Goal: Information Seeking & Learning: Learn about a topic

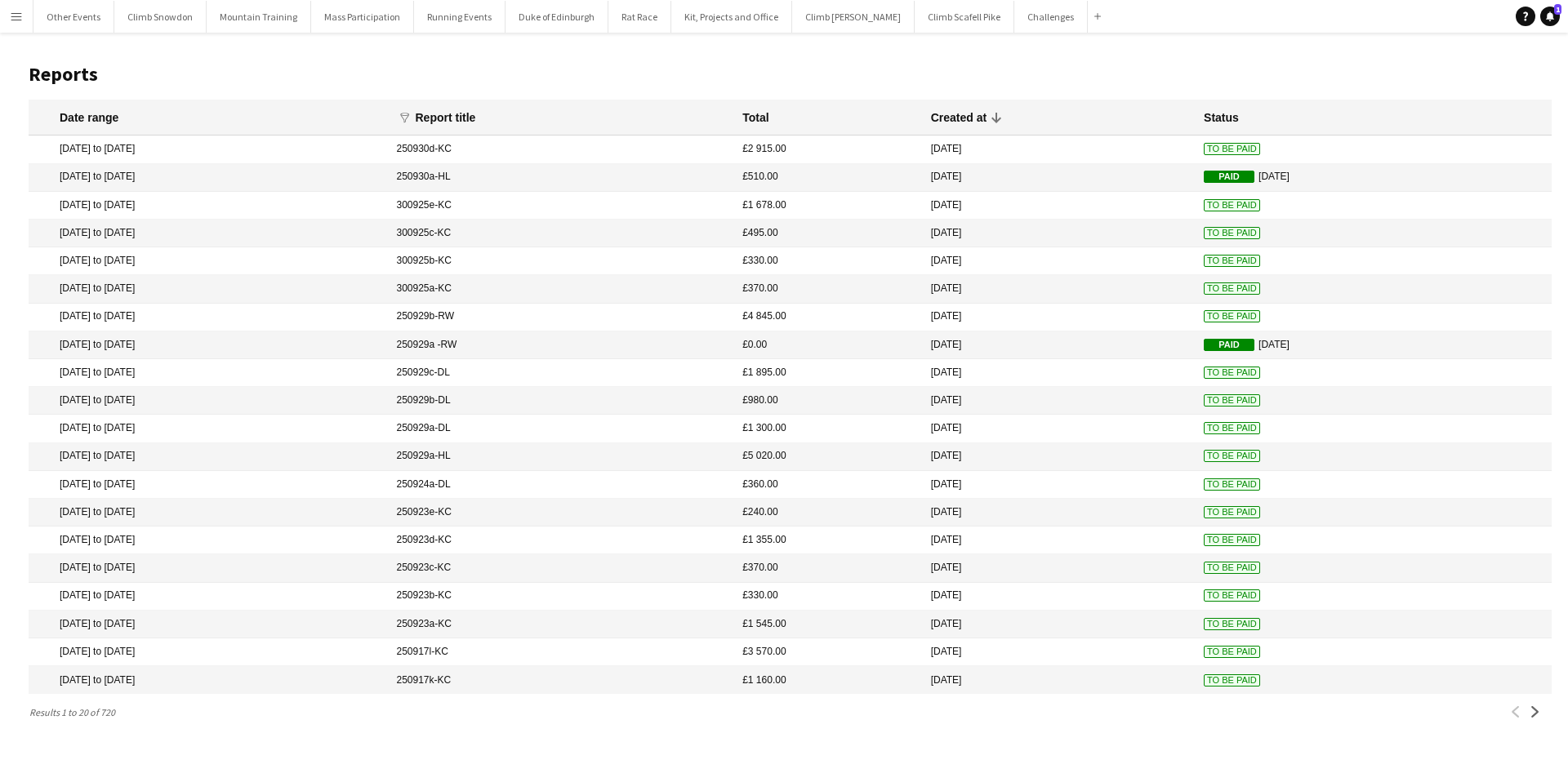
click at [14, 18] on app-icon "Menu" at bounding box center [16, 16] width 13 height 13
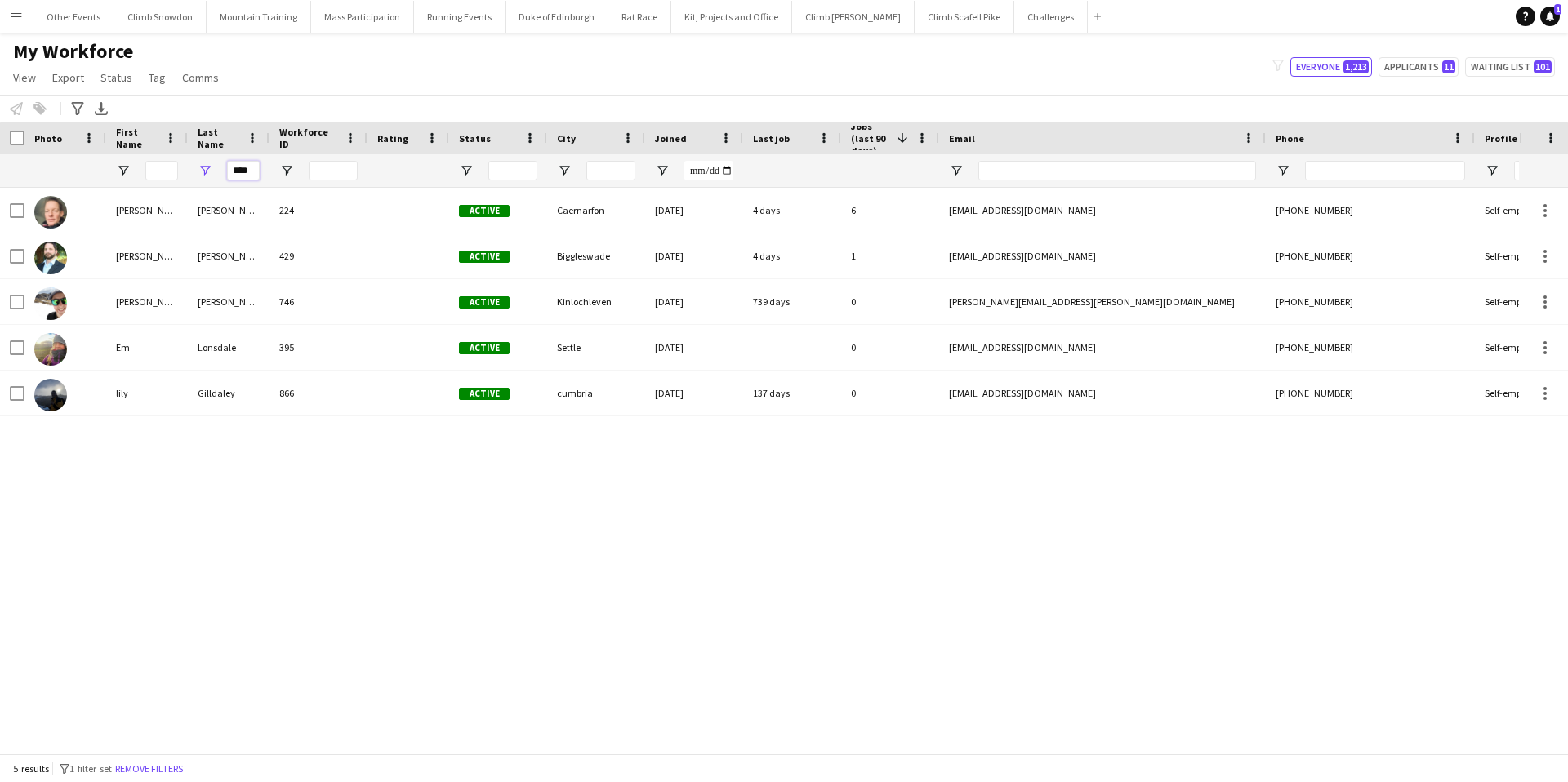
click at [255, 167] on input "****" at bounding box center [243, 171] width 33 height 19
type input "*"
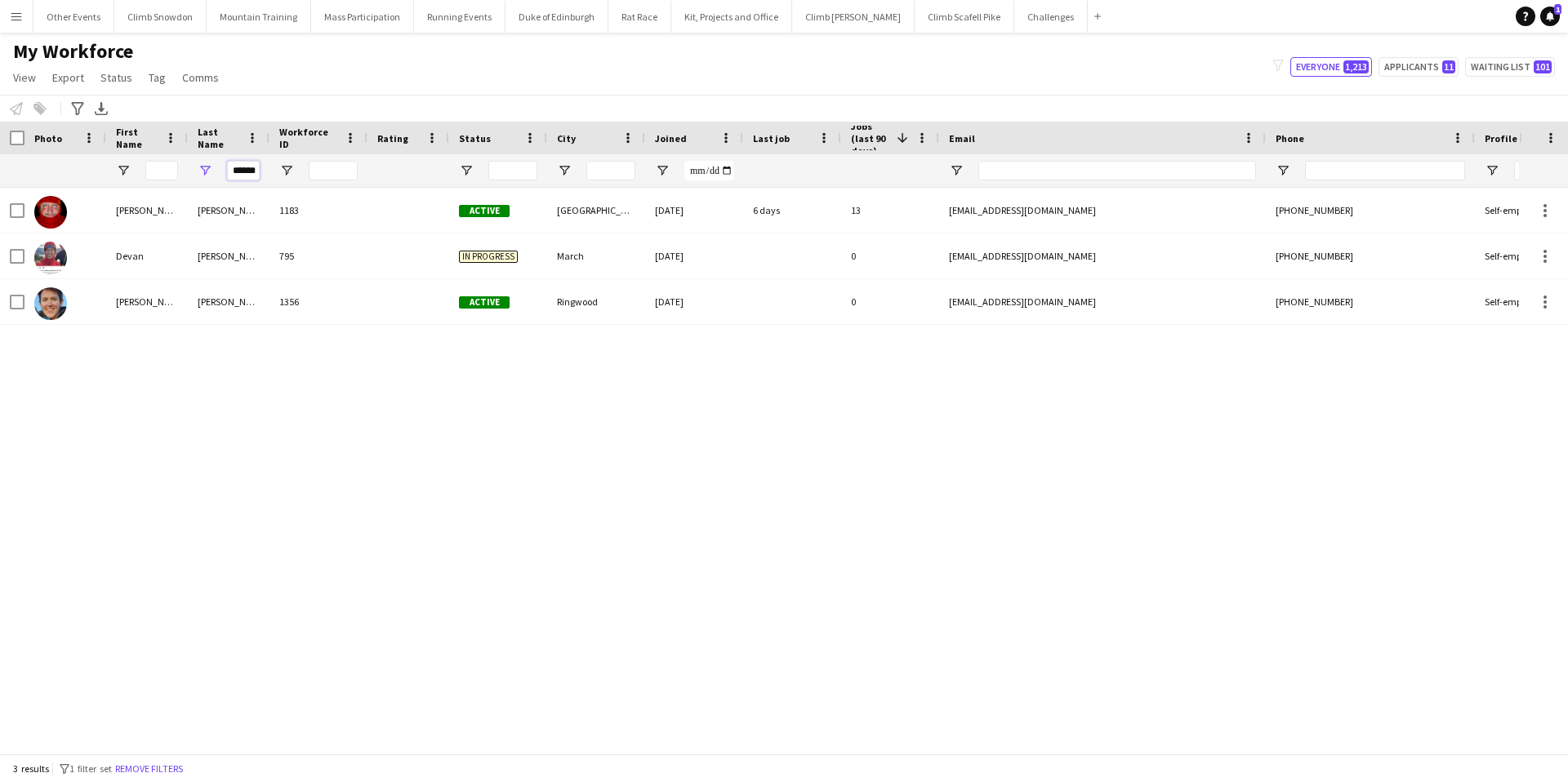
scroll to position [0, 2]
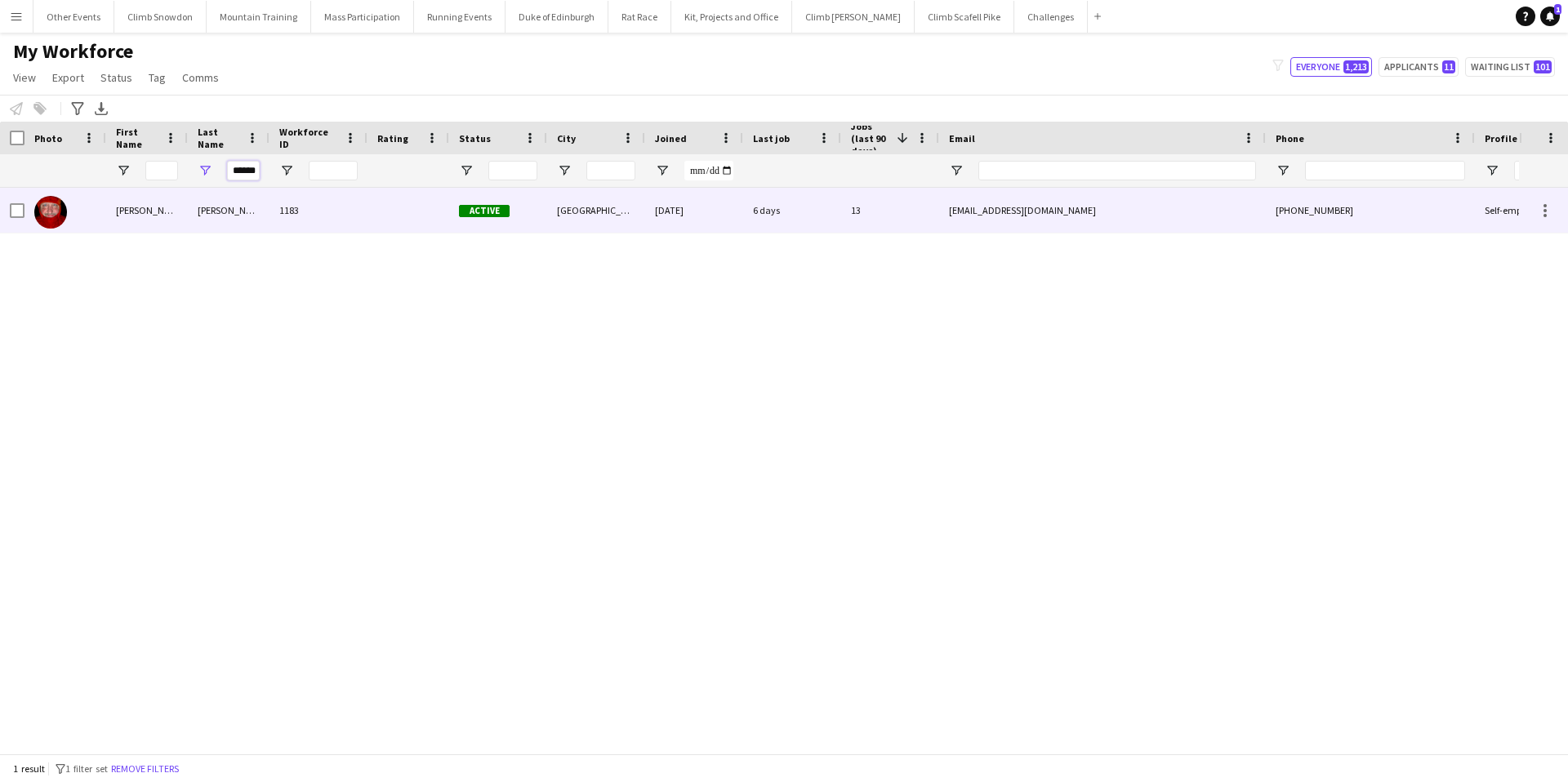
type input "******"
click at [125, 218] on div "[PERSON_NAME]" at bounding box center [147, 210] width 82 height 45
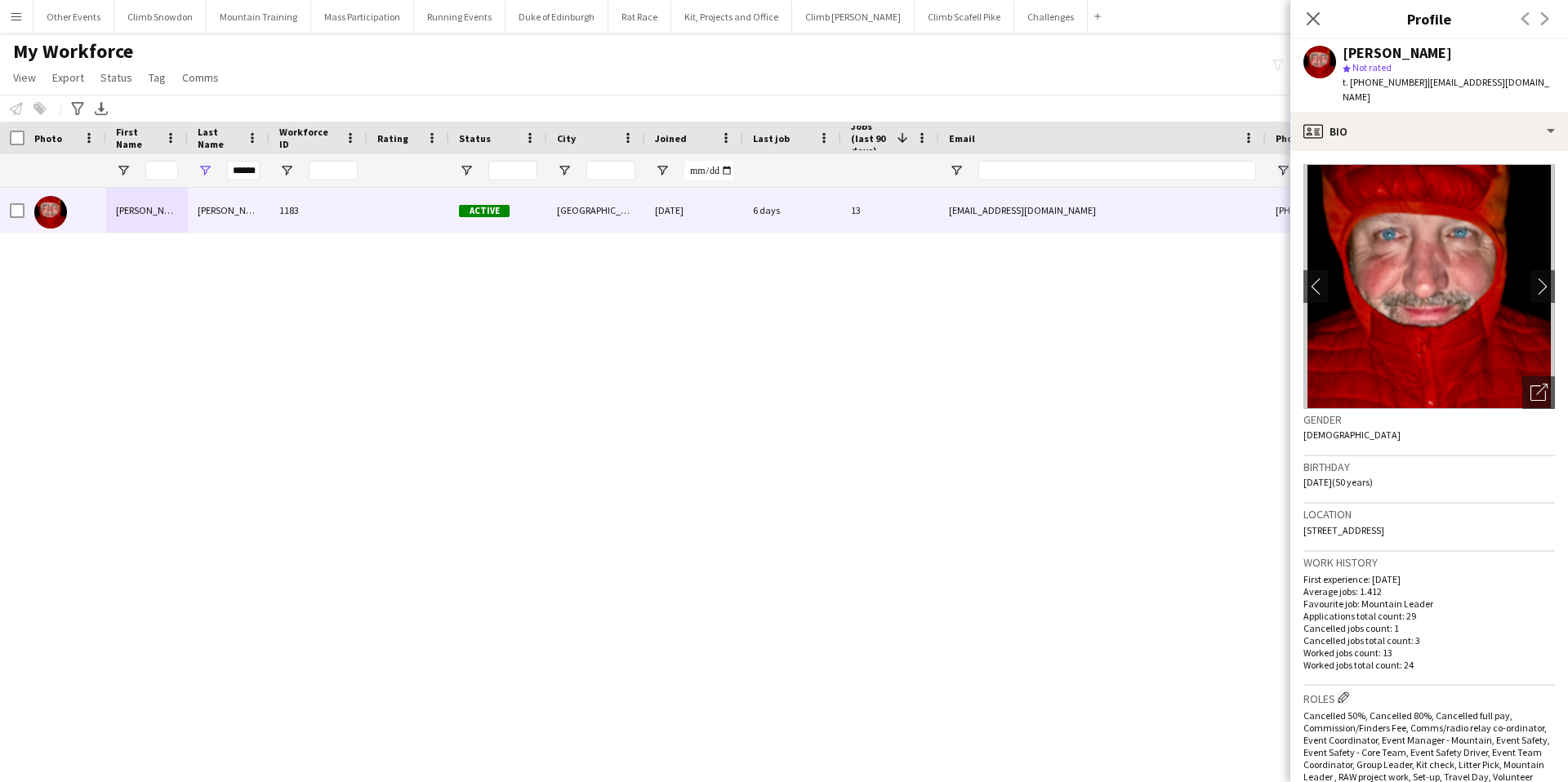
drag, startPoint x: 1490, startPoint y: 515, endPoint x: 1297, endPoint y: 517, distance: 193.0
click at [1297, 517] on app-crew-profile-bio "chevron-left chevron-right Open photos pop-in Gender [DEMOGRAPHIC_DATA] Birthda…" at bounding box center [1429, 467] width 277 height 631
copy span "[STREET_ADDRESS]"
drag, startPoint x: 232, startPoint y: 171, endPoint x: 308, endPoint y: 173, distance: 76.0
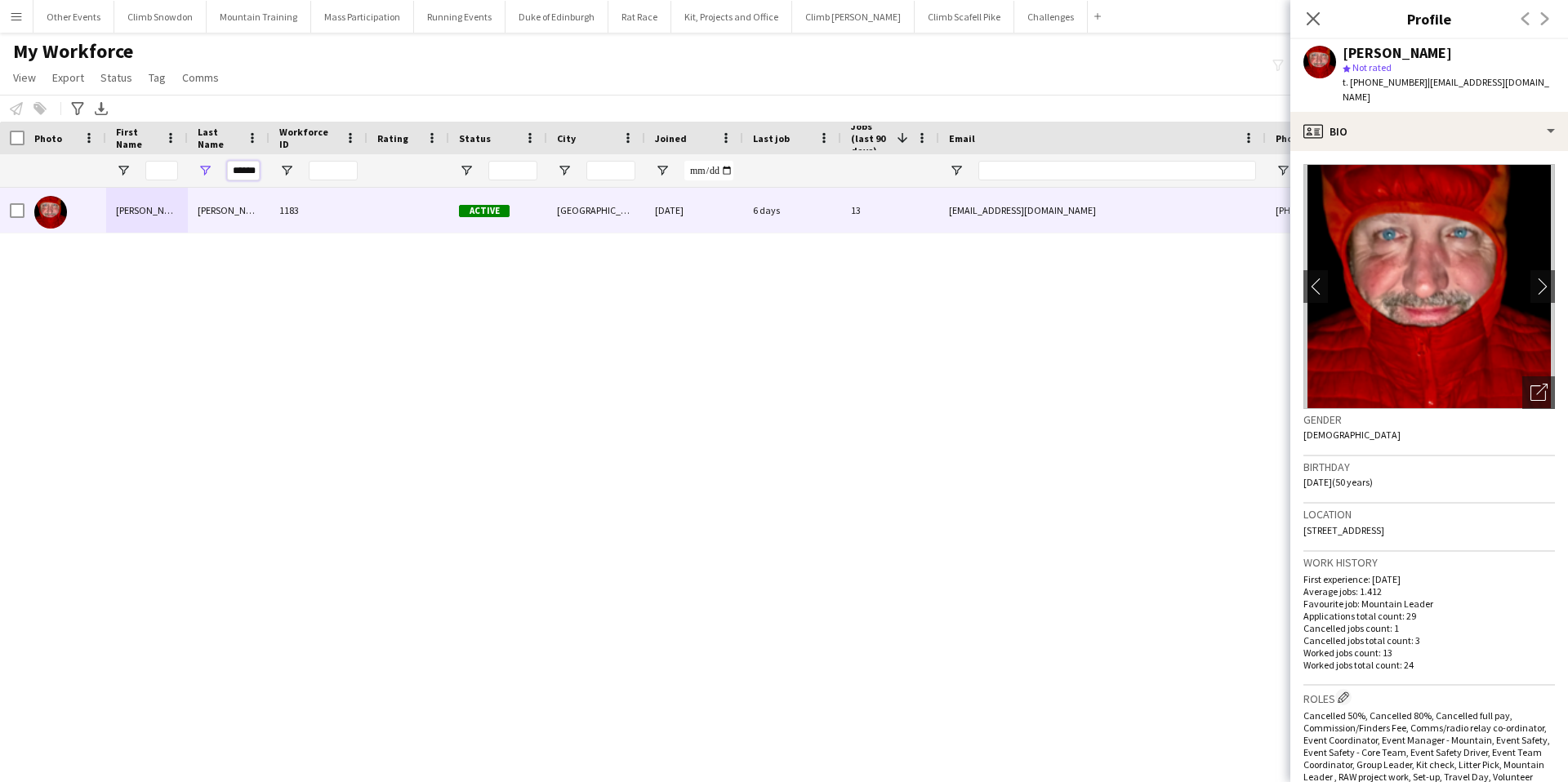
click at [308, 173] on div "******" at bounding box center [873, 170] width 1746 height 33
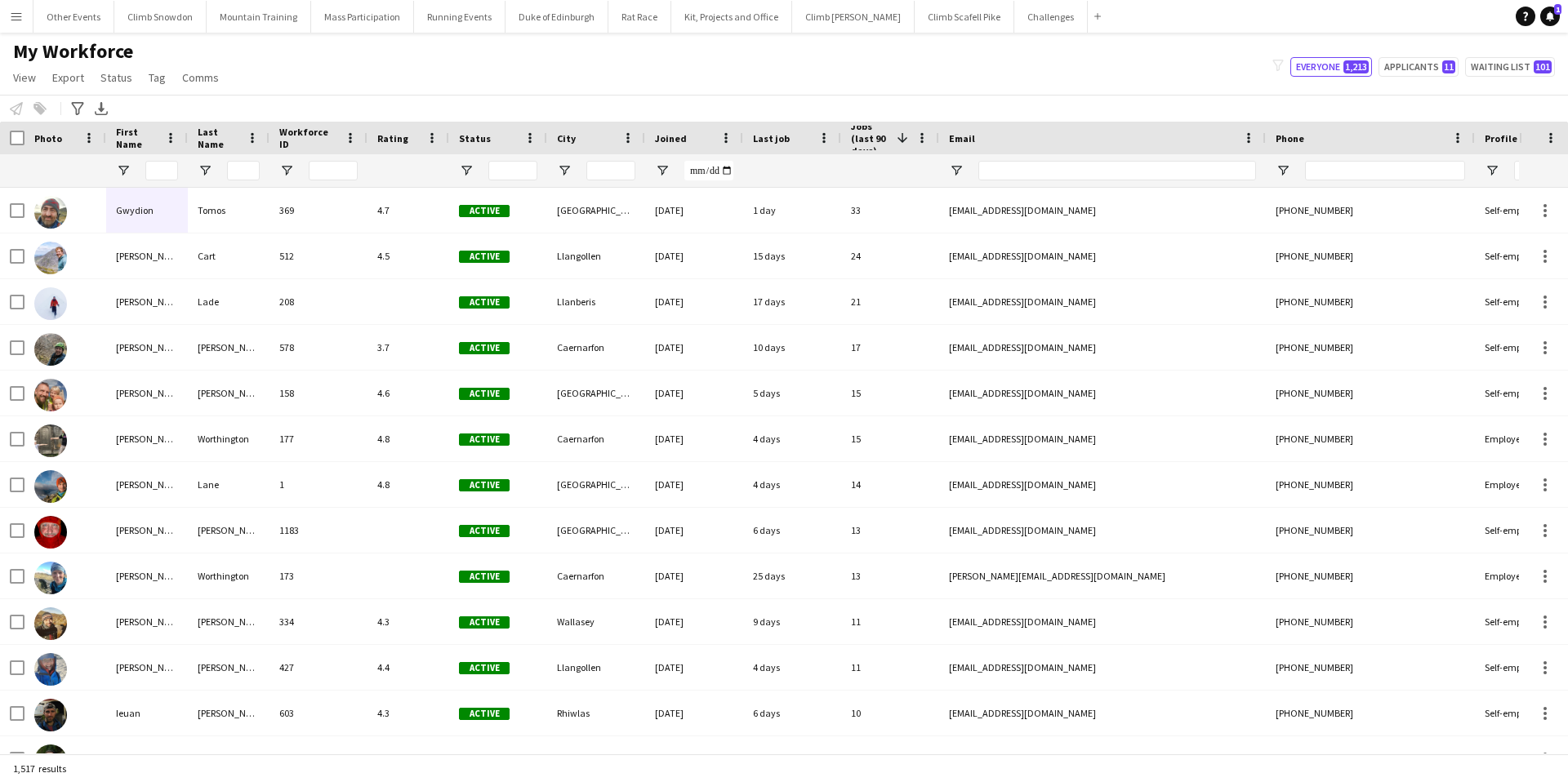
click at [26, 15] on button "Menu" at bounding box center [16, 16] width 33 height 33
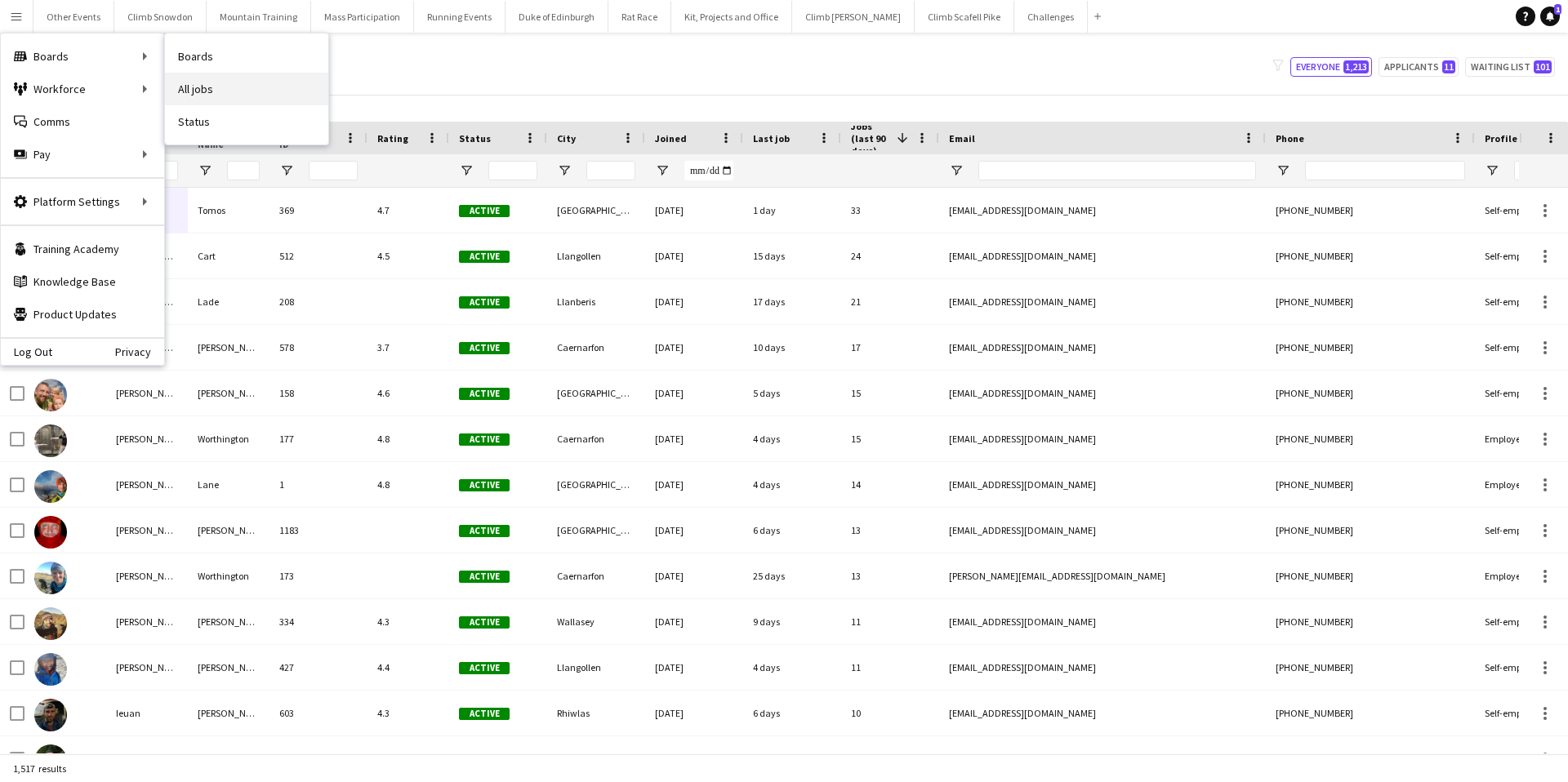
click at [197, 88] on link "All jobs" at bounding box center [246, 89] width 163 height 33
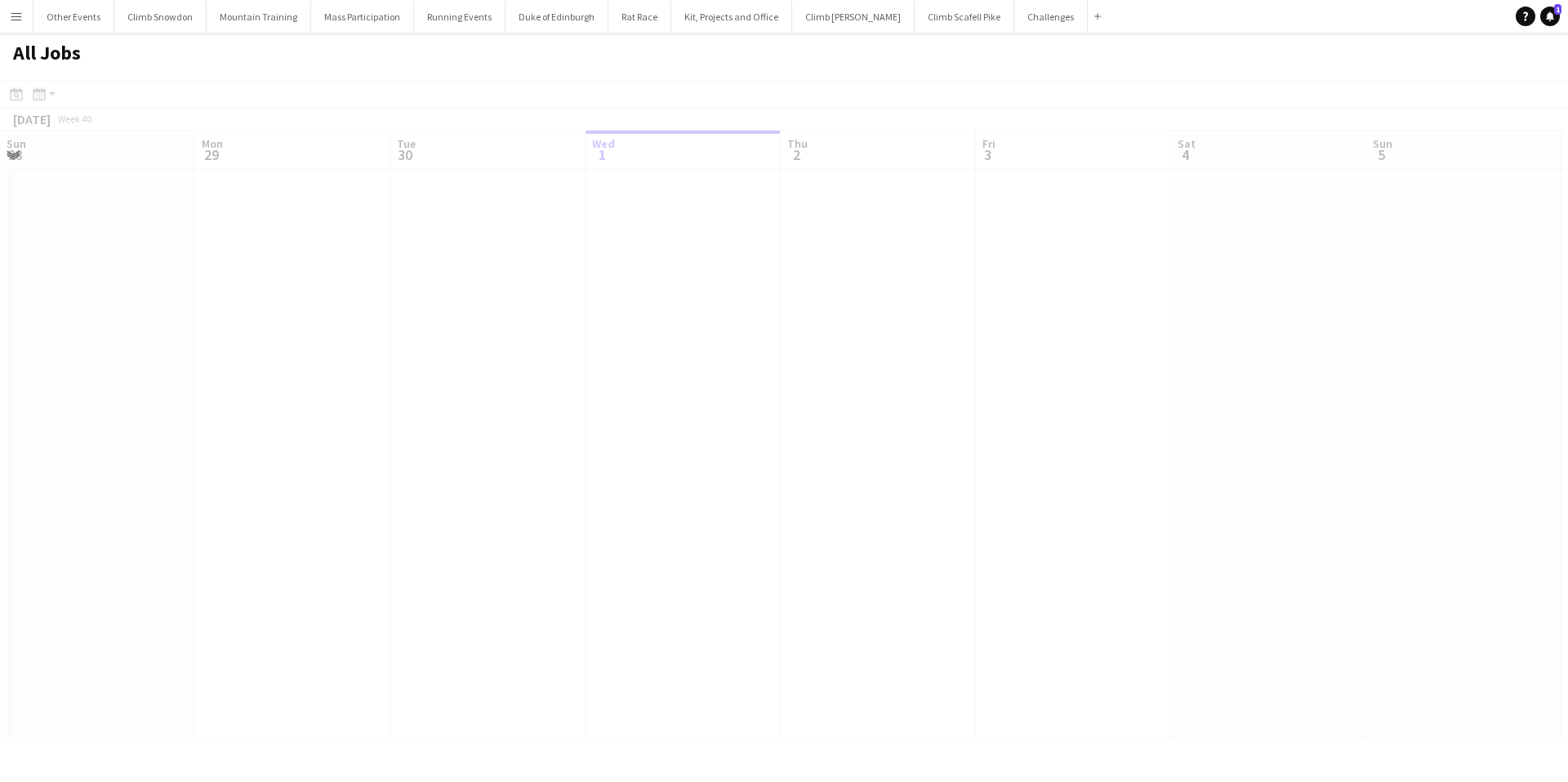
scroll to position [0, 390]
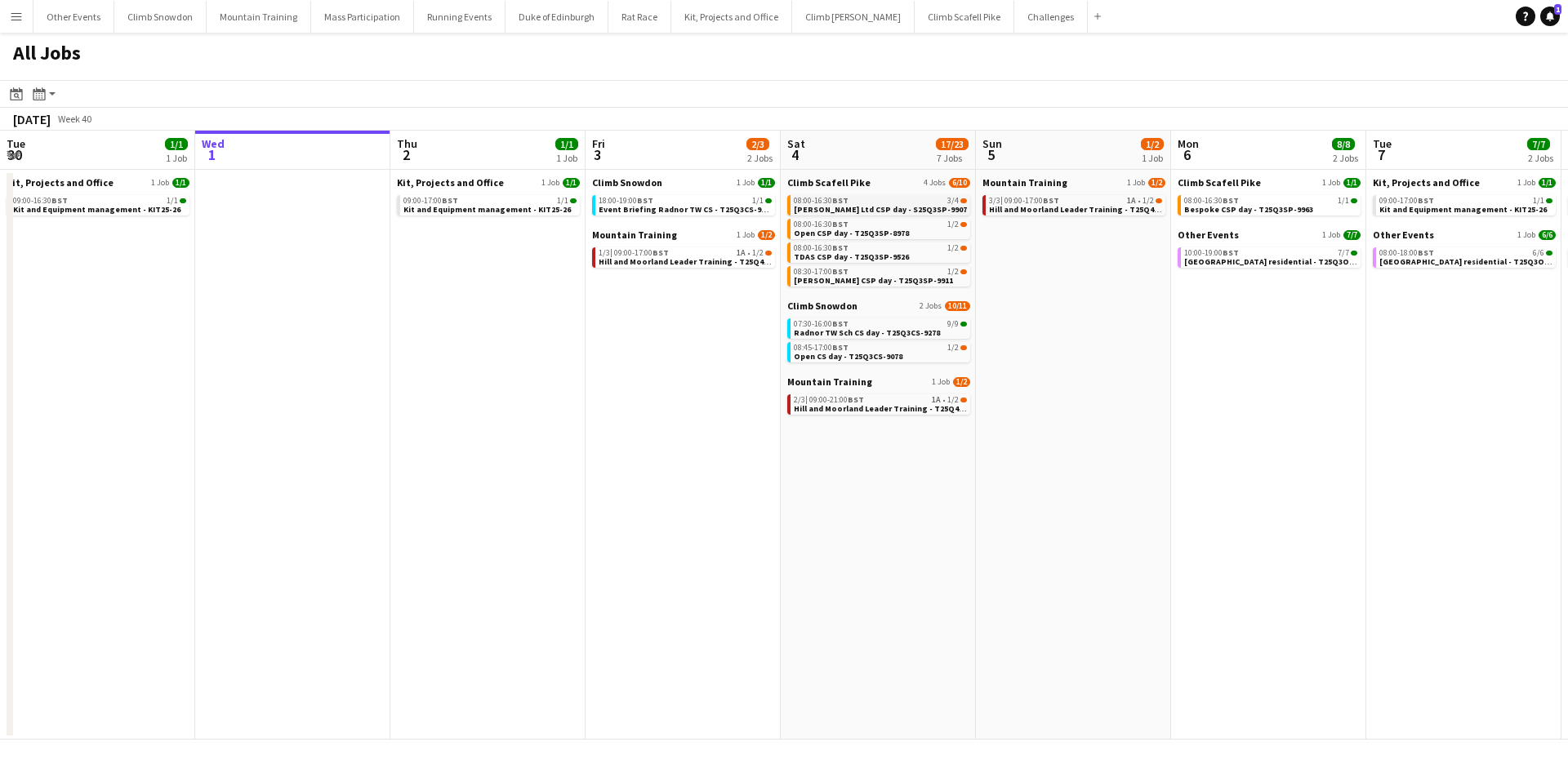
click at [838, 205] on span "[PERSON_NAME] Ltd CSP day - S25Q3SP-9907" at bounding box center [880, 210] width 174 height 11
click at [18, 22] on app-icon "Menu" at bounding box center [16, 16] width 13 height 13
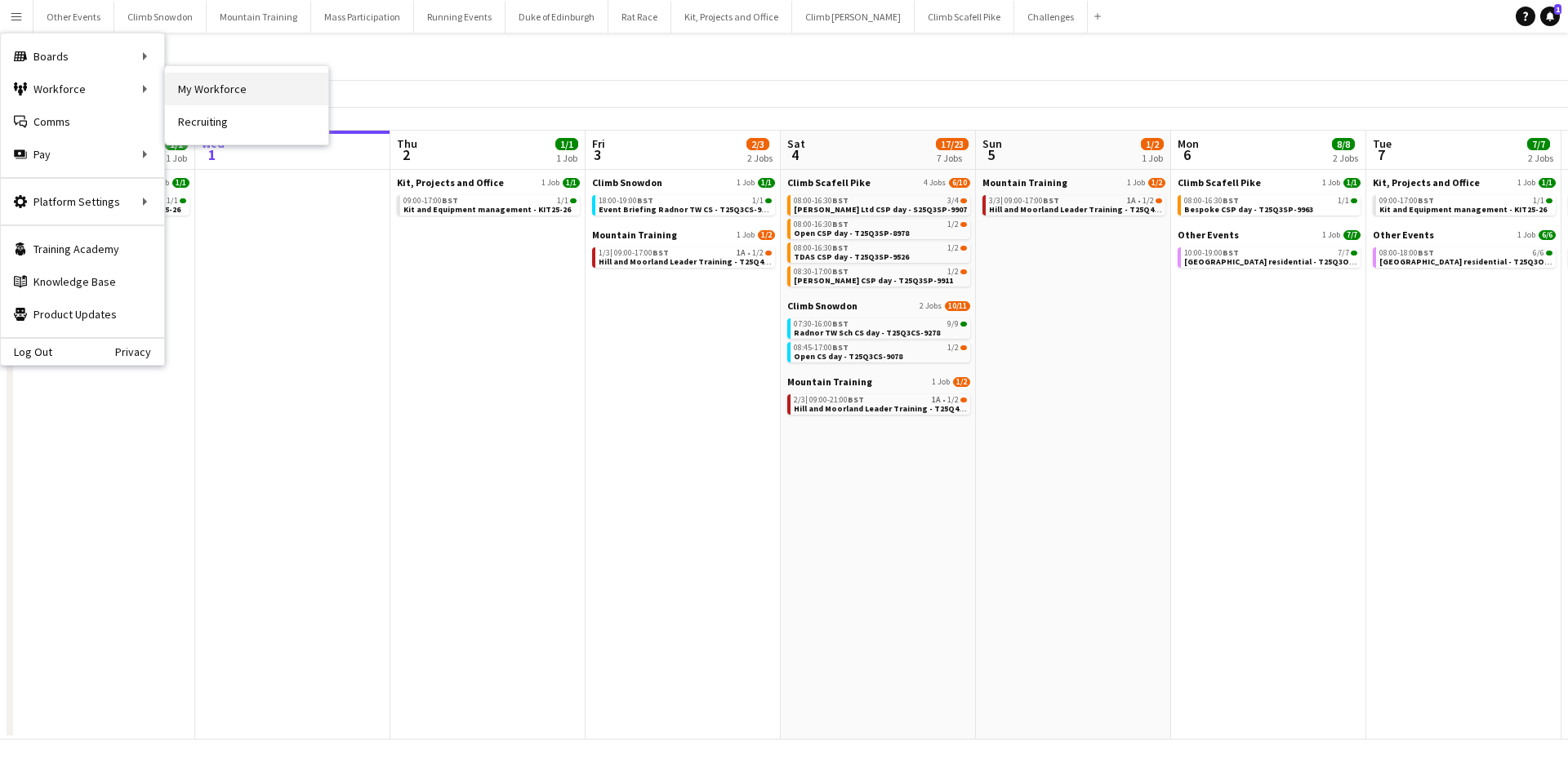
click at [223, 89] on link "My Workforce" at bounding box center [246, 89] width 163 height 33
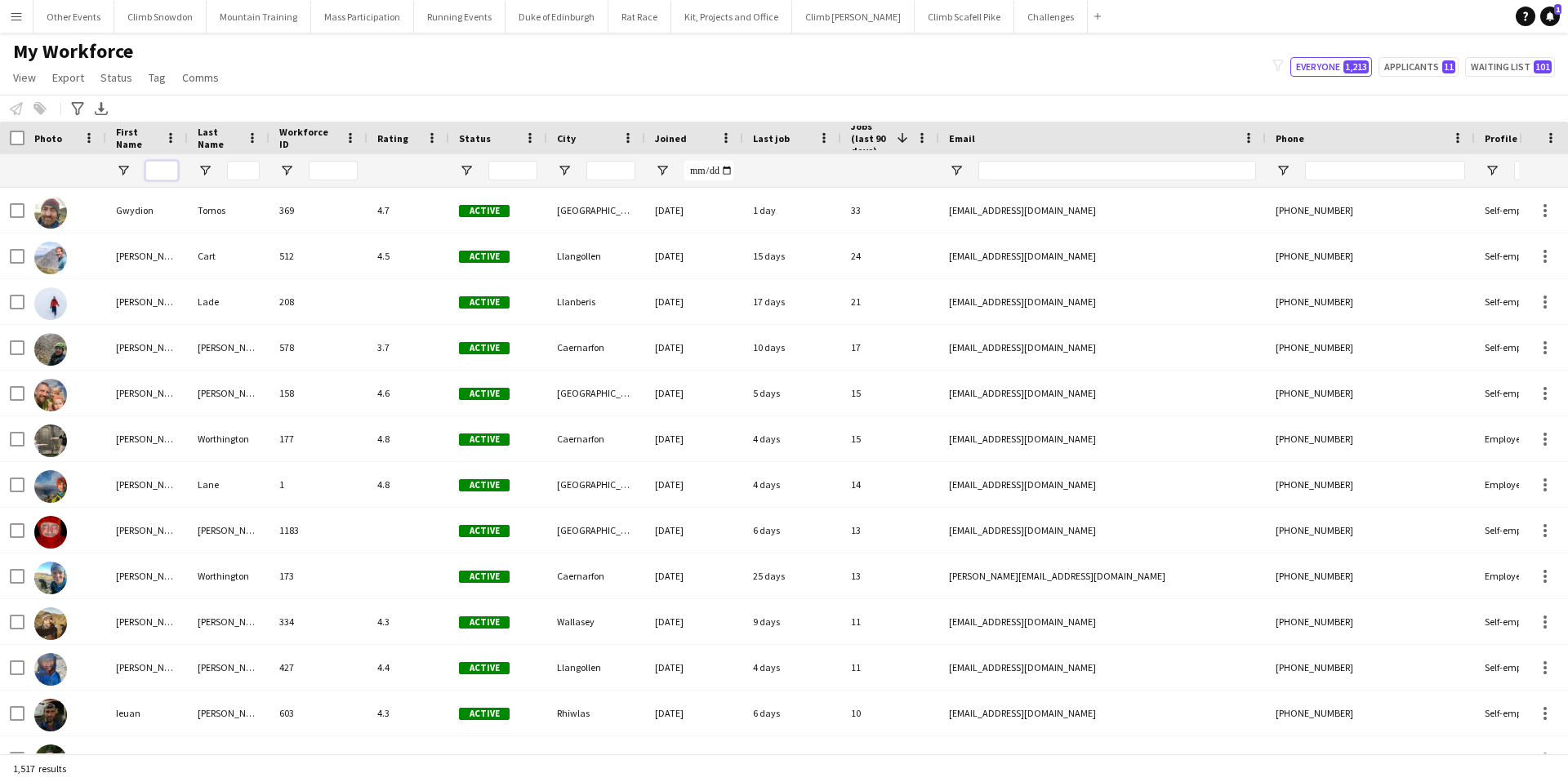
click at [174, 167] on input "First Name Filter Input" at bounding box center [161, 171] width 33 height 19
type input "****"
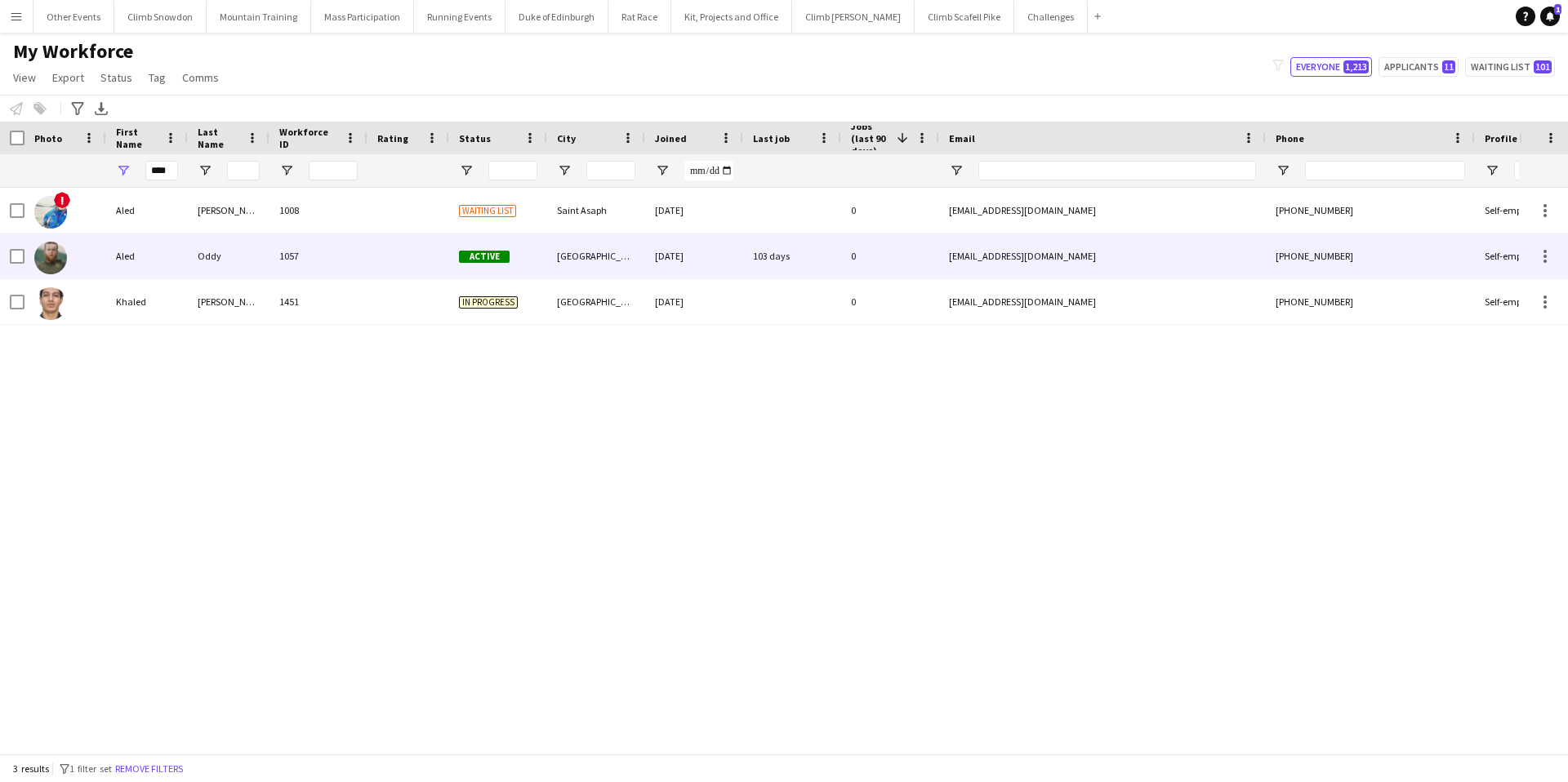
click at [122, 253] on div "Aled" at bounding box center [147, 255] width 82 height 45
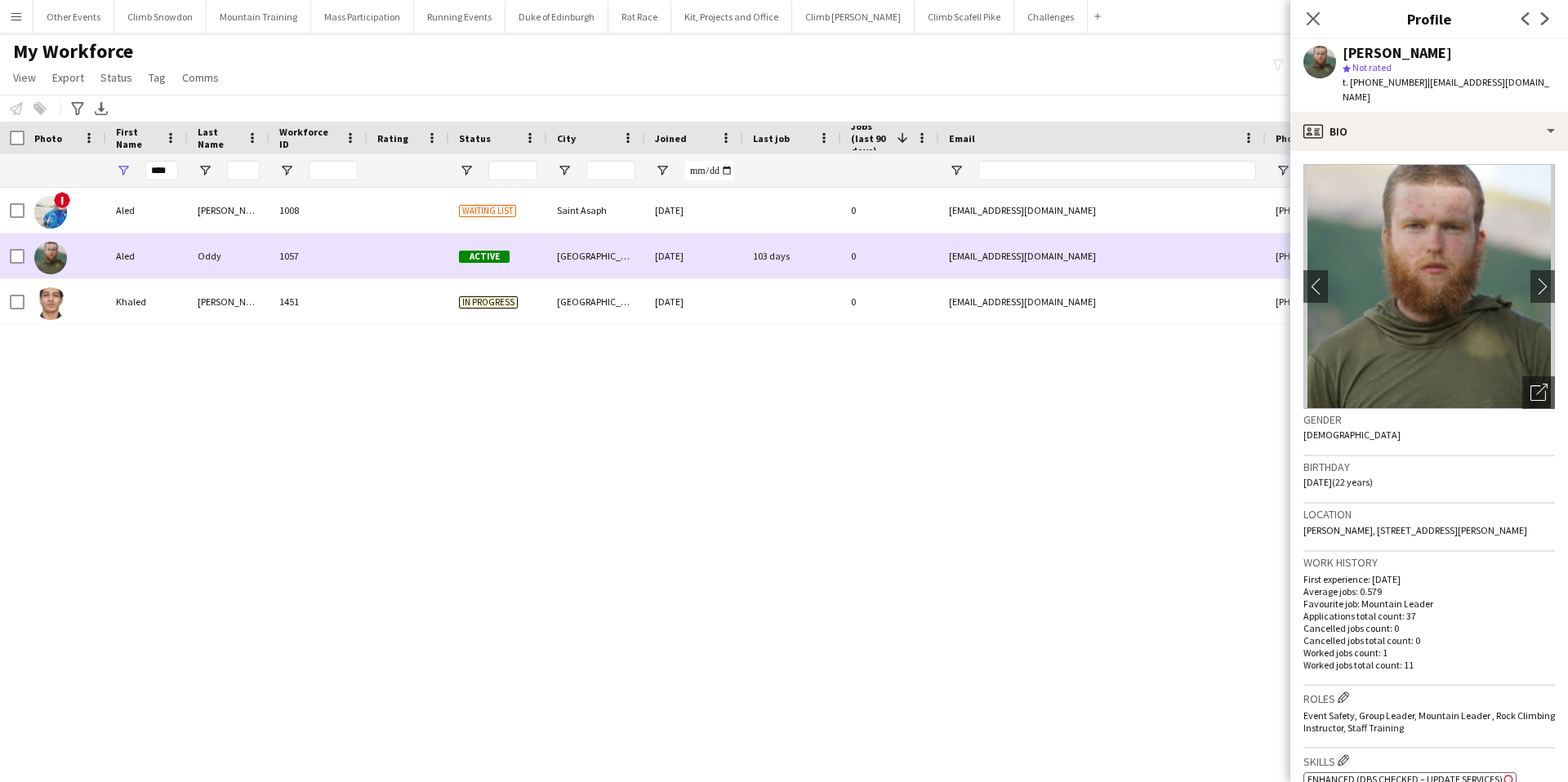
drag, startPoint x: 1061, startPoint y: 258, endPoint x: 991, endPoint y: 254, distance: 70.1
click at [991, 254] on div "[EMAIL_ADDRESS][DOMAIN_NAME]" at bounding box center [1102, 255] width 327 height 45
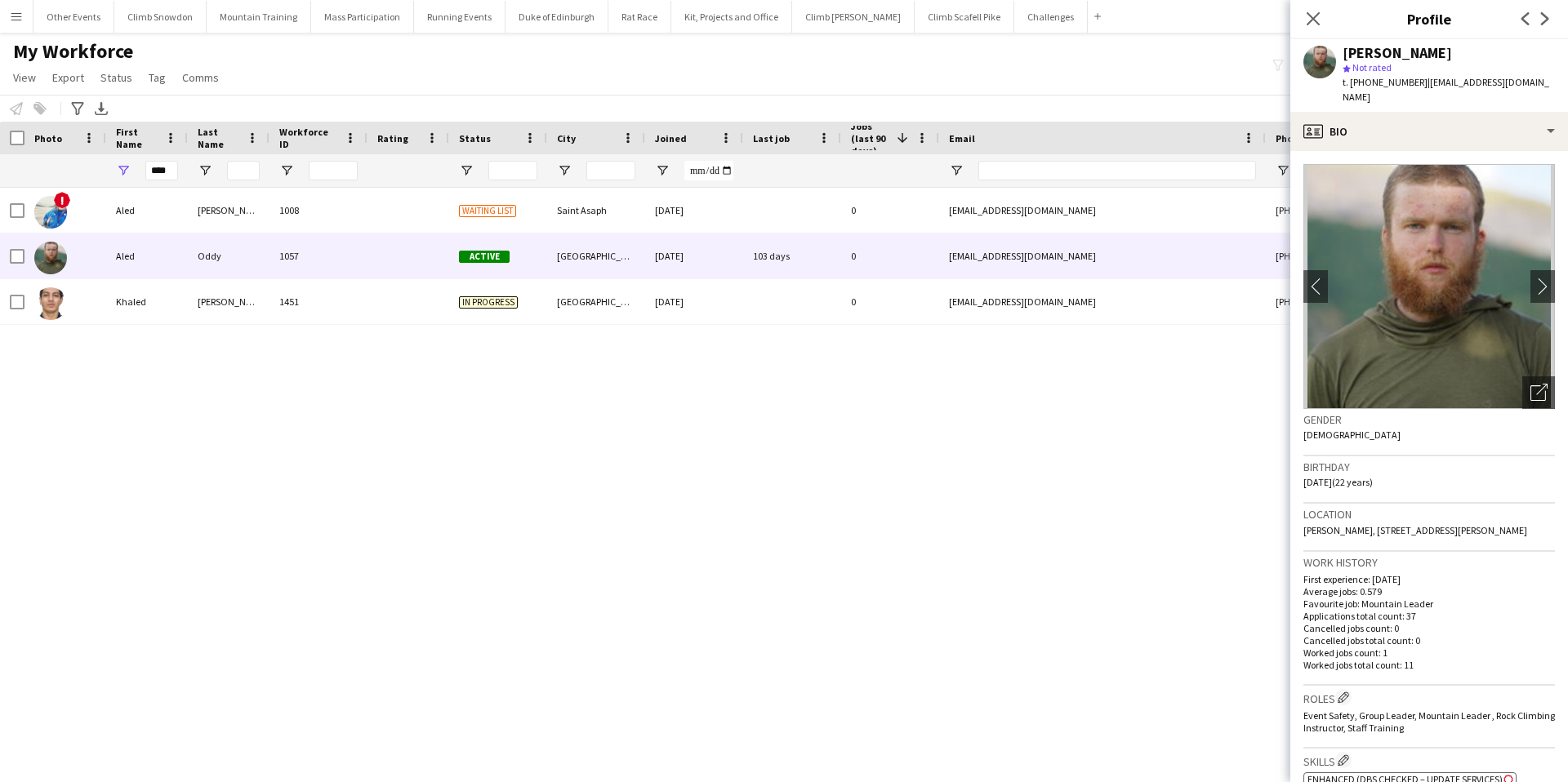
scroll to position [3, 0]
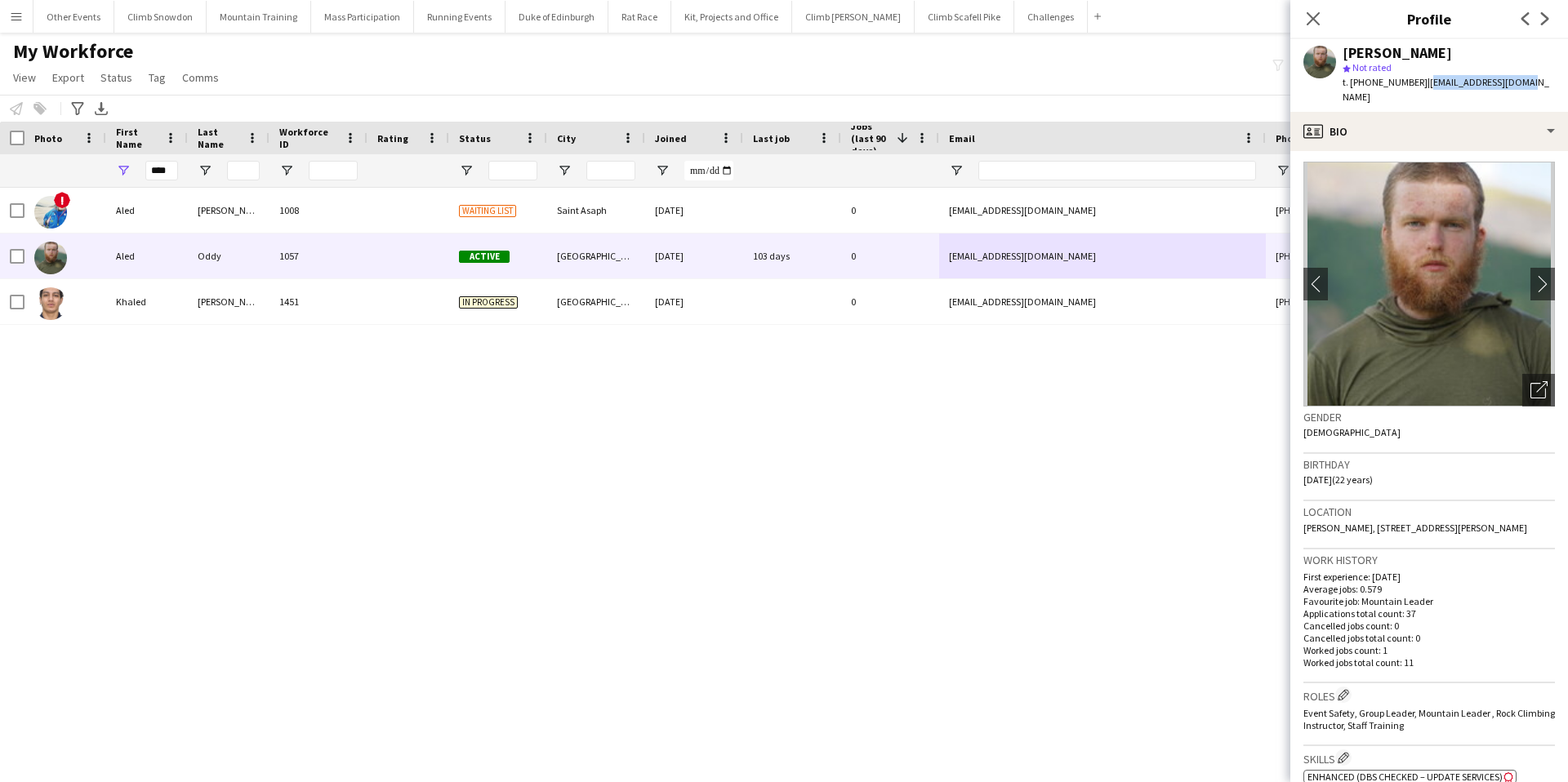
drag, startPoint x: 1530, startPoint y: 83, endPoint x: 1420, endPoint y: 84, distance: 110.0
click at [1420, 84] on div "[PERSON_NAME] star Not rated t. [PHONE_NUMBER] | [EMAIL_ADDRESS][DOMAIN_NAME]" at bounding box center [1429, 75] width 277 height 73
copy span "[EMAIL_ADDRESS][DOMAIN_NAME]"
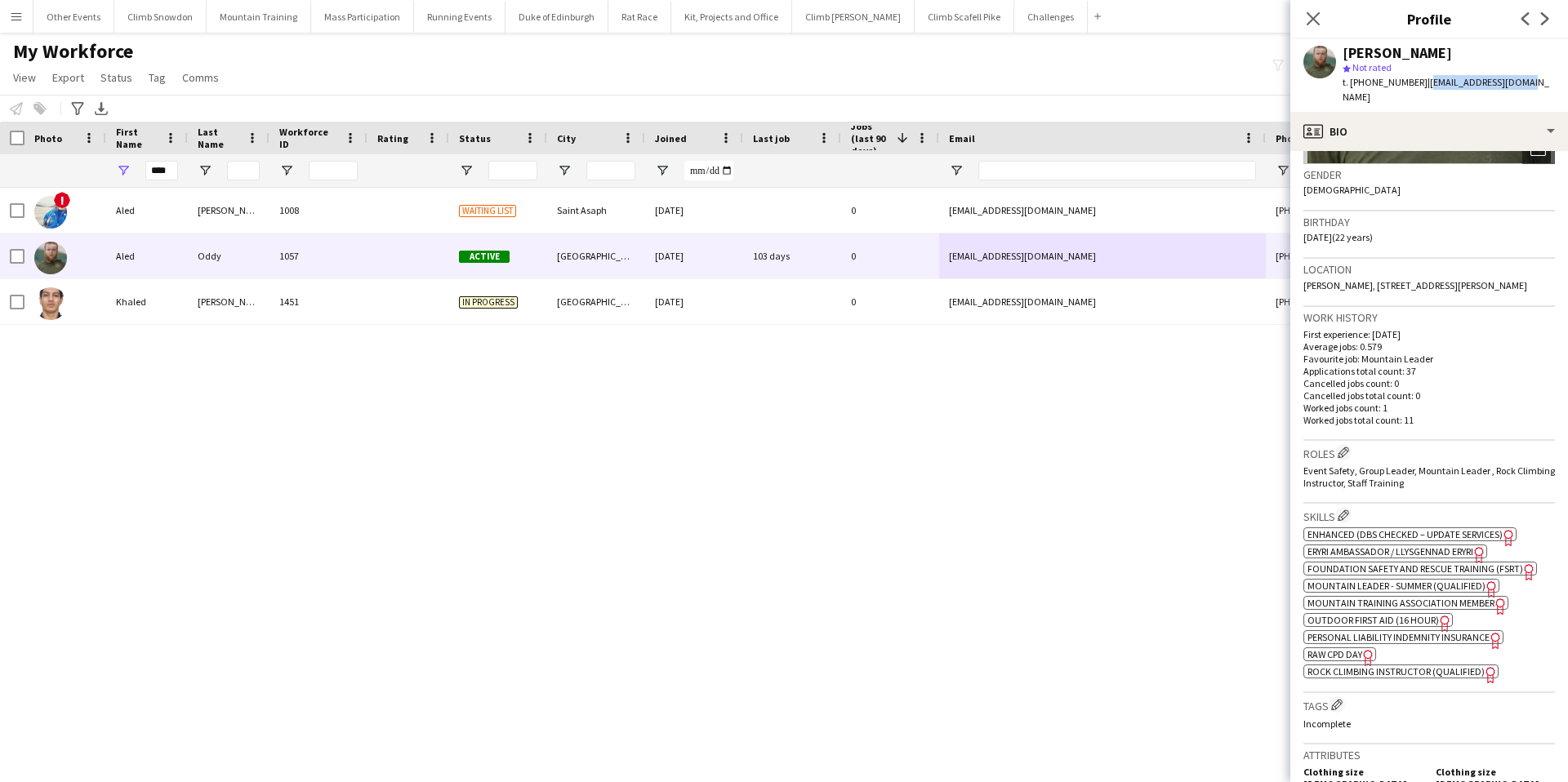
scroll to position [249, 0]
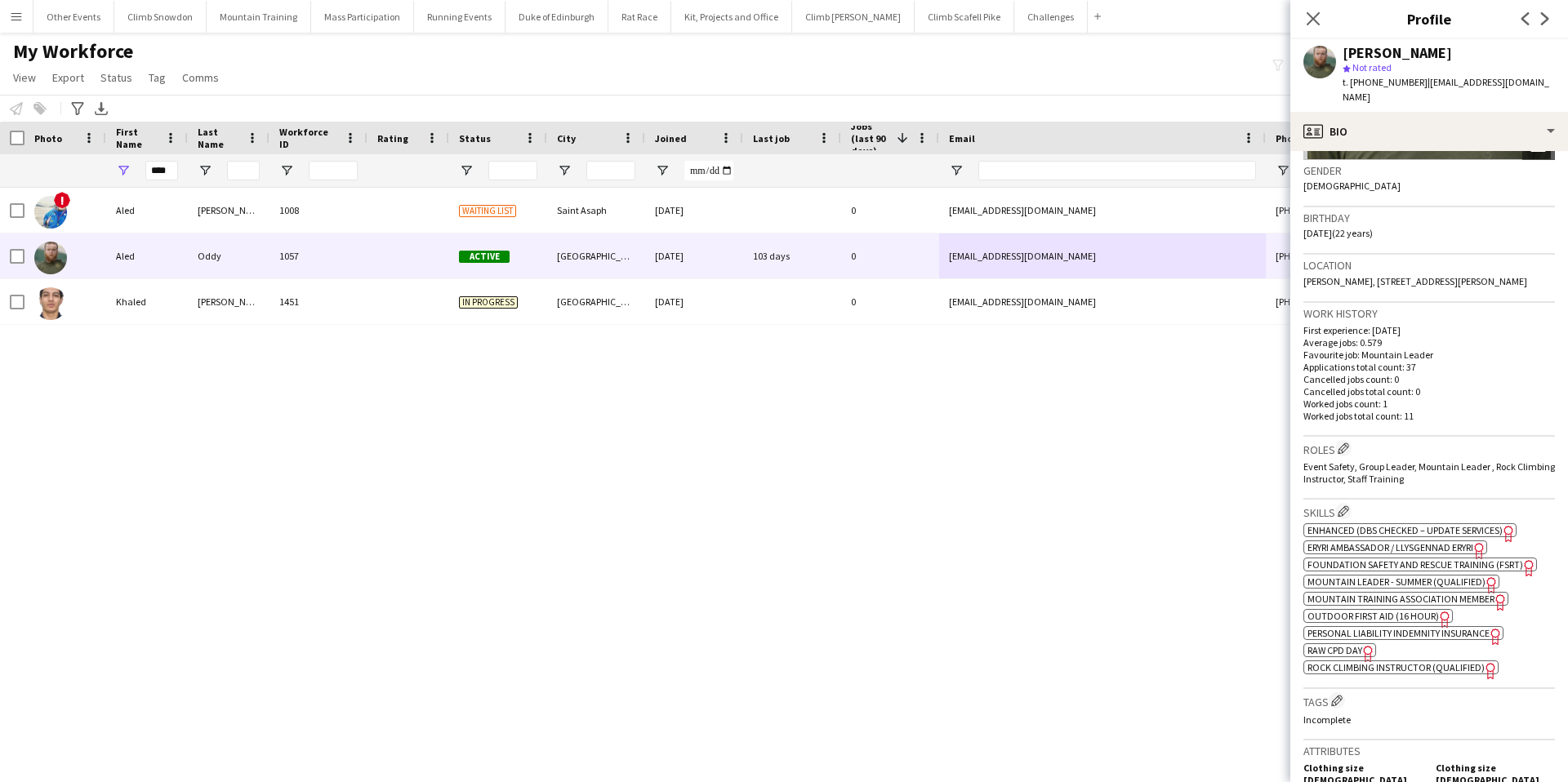
click at [1384, 576] on span "Mountain Leader - Summer (Qualified)" at bounding box center [1396, 582] width 178 height 12
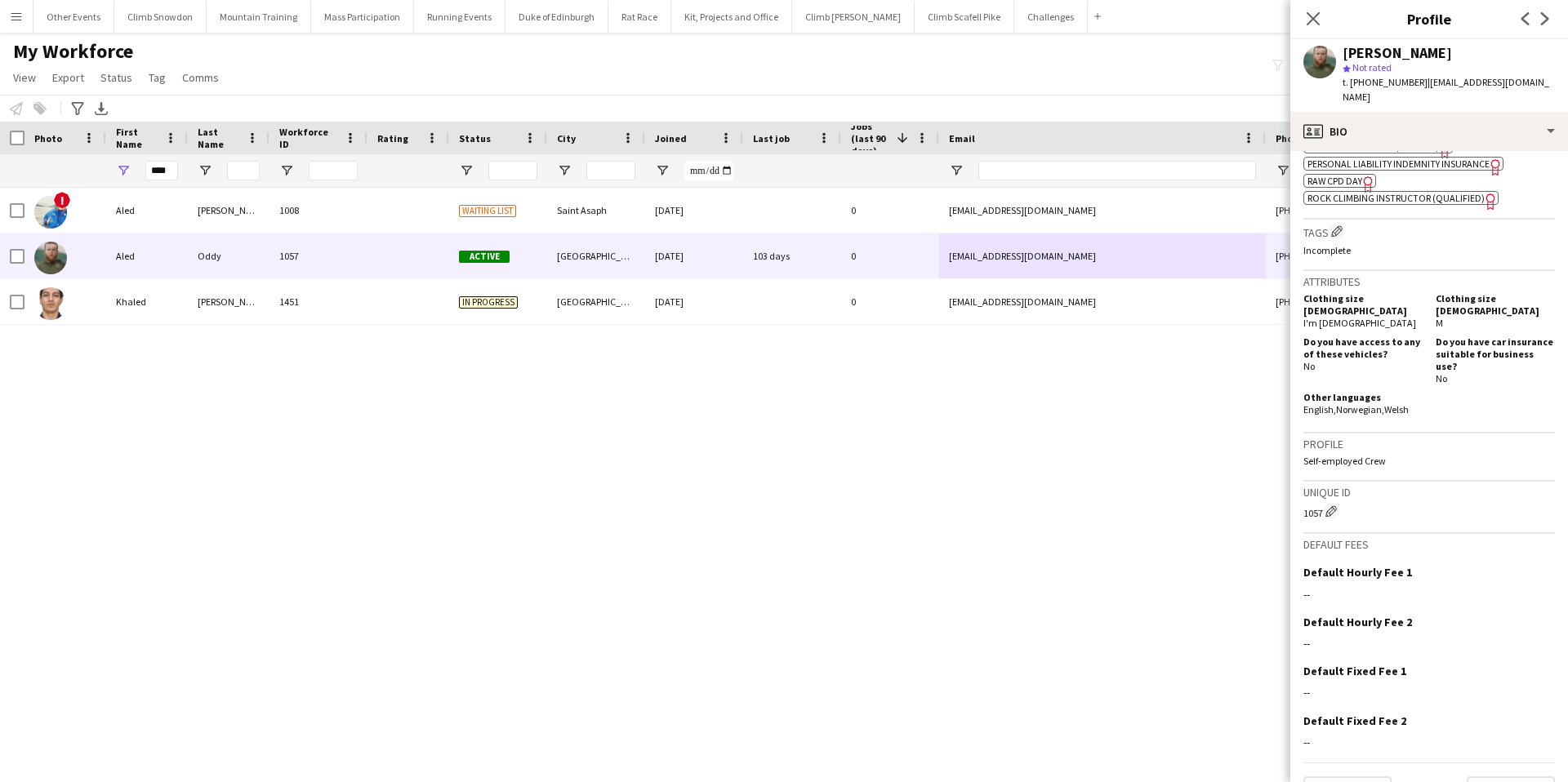
scroll to position [0, 0]
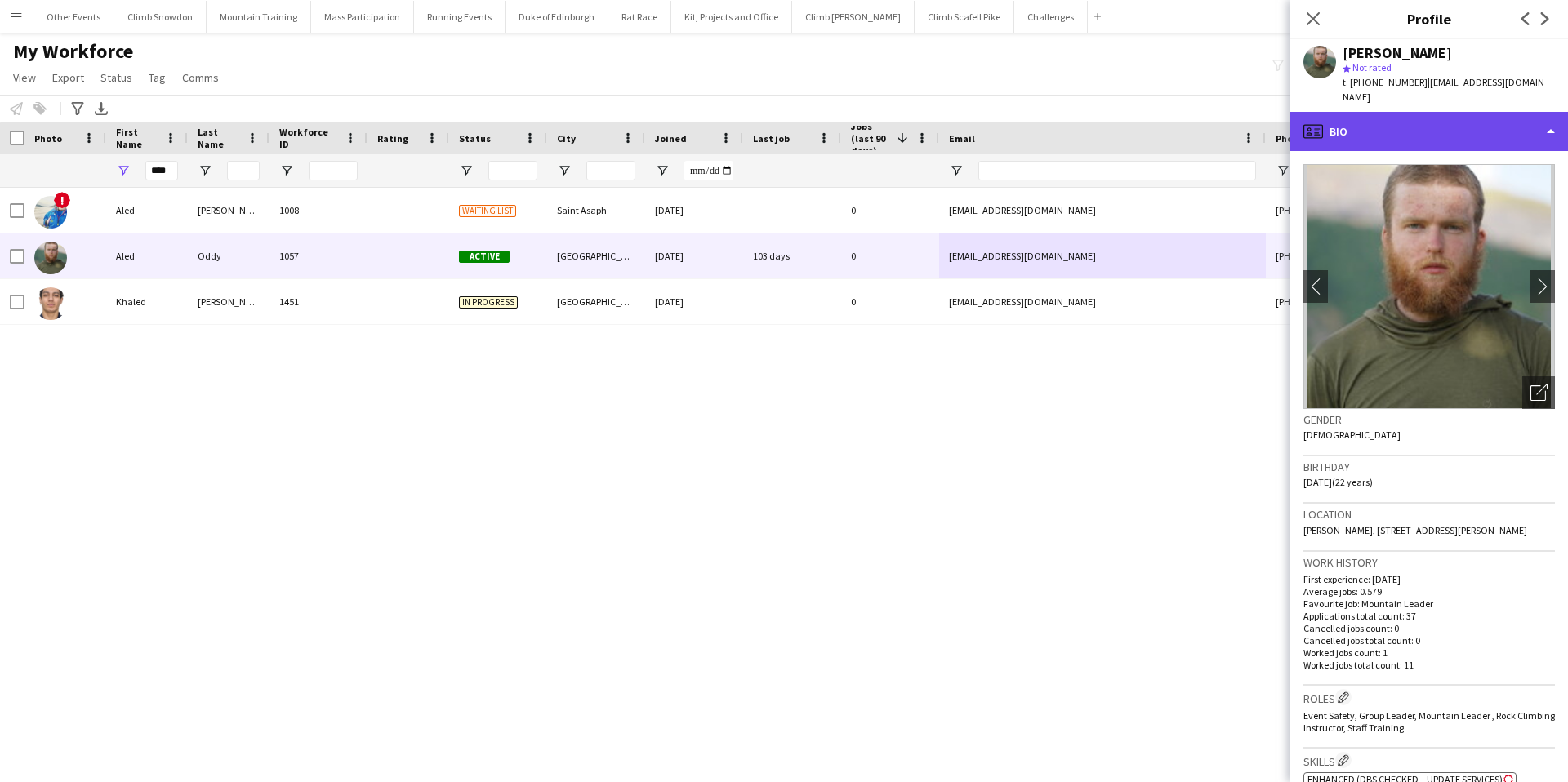
click at [1404, 114] on div "profile Bio" at bounding box center [1429, 131] width 277 height 39
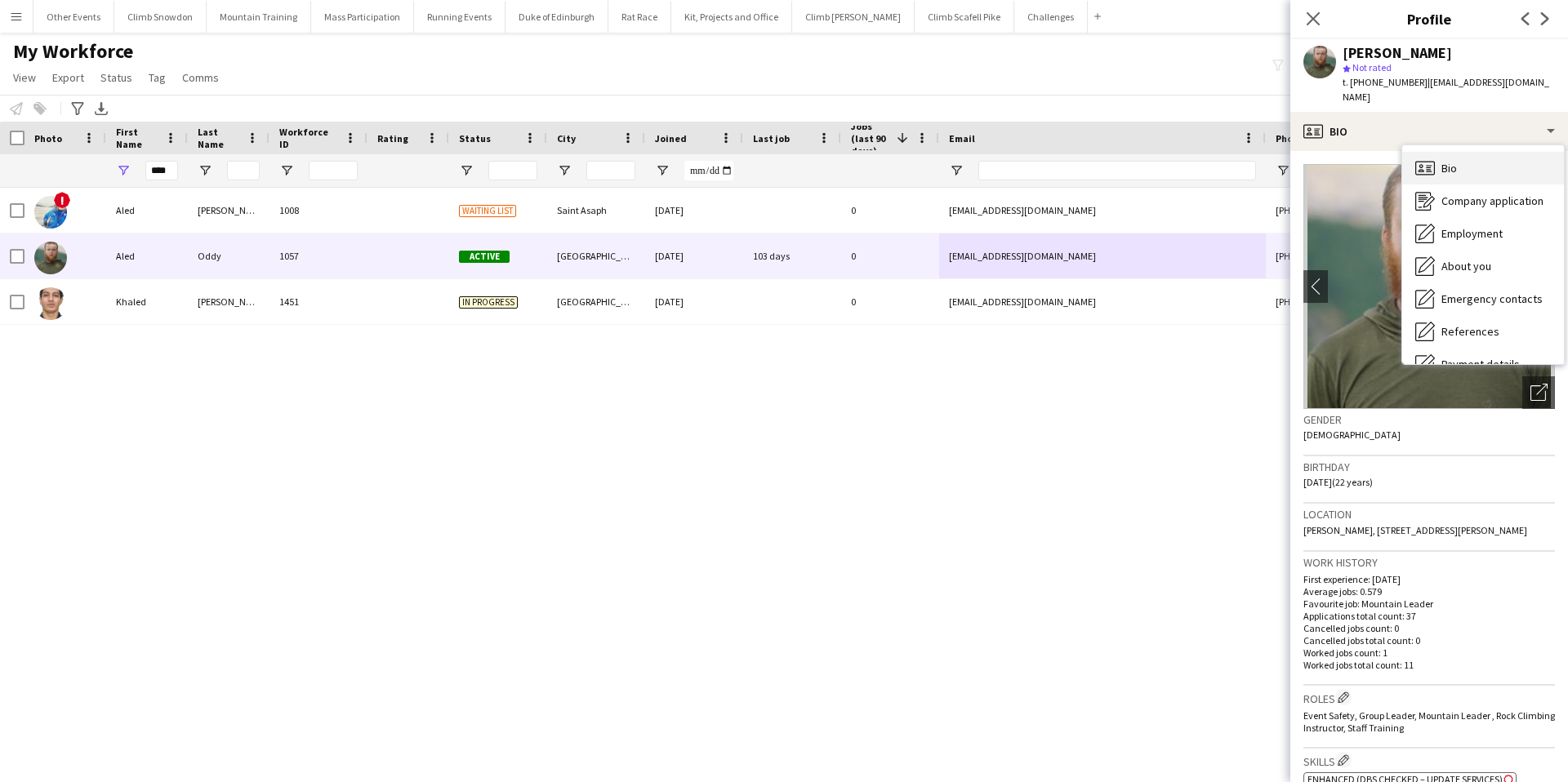
click at [1458, 162] on div "Bio Bio" at bounding box center [1483, 167] width 162 height 33
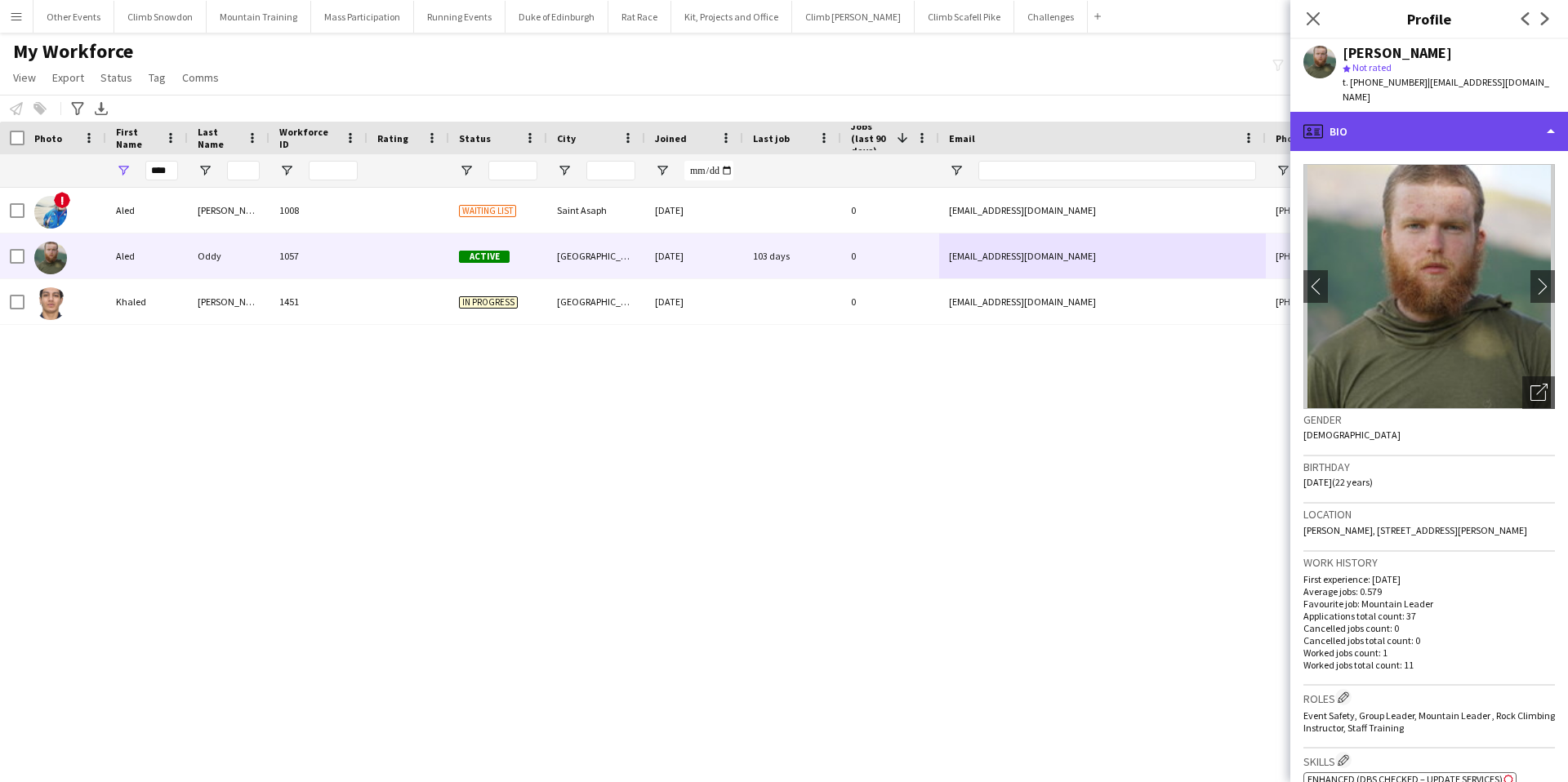
click at [1461, 112] on div "profile Bio" at bounding box center [1429, 131] width 277 height 39
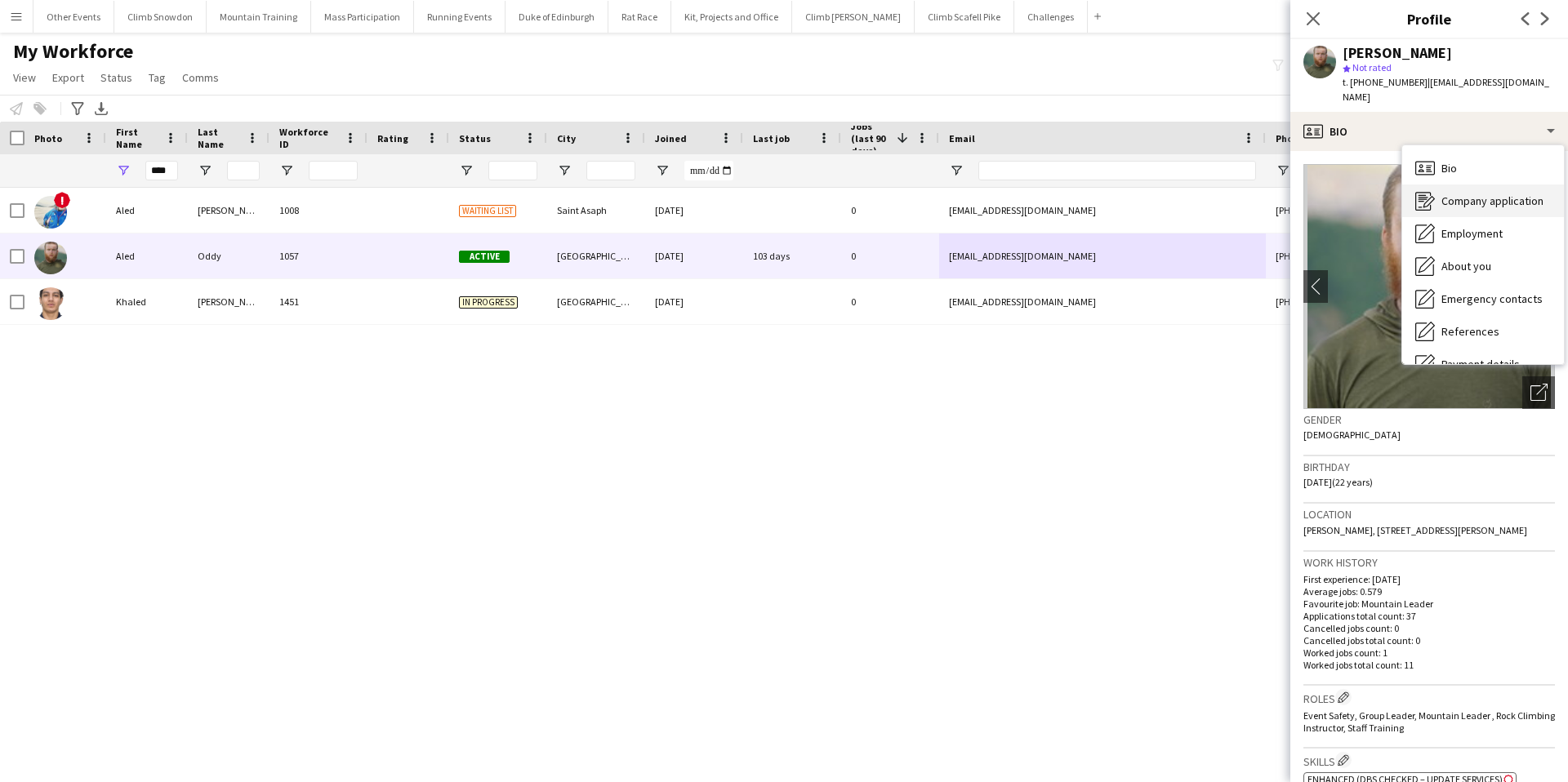
click at [1472, 195] on div "Company application Company application" at bounding box center [1483, 201] width 162 height 33
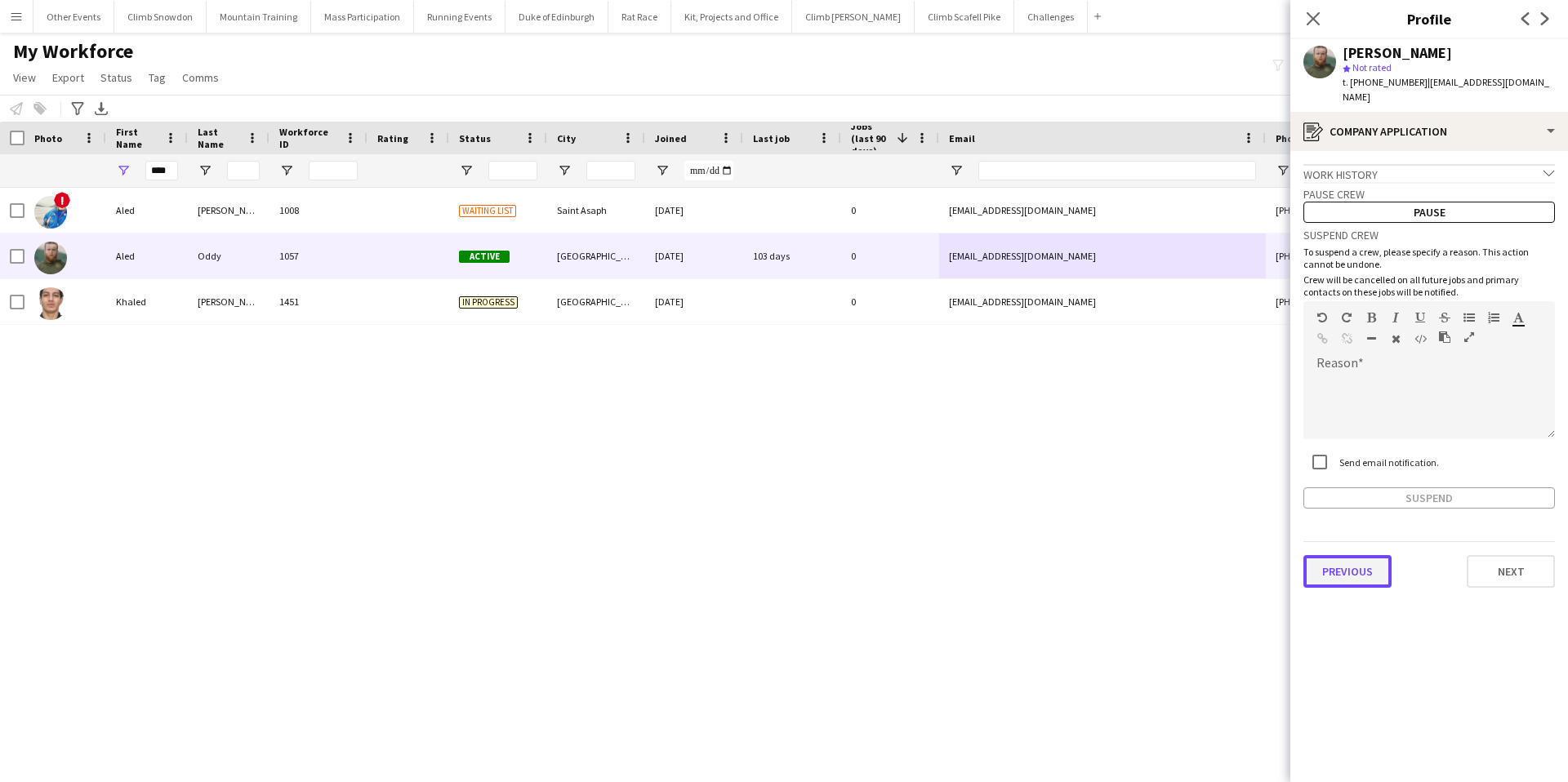
click at [1379, 555] on button "Previous" at bounding box center [1348, 571] width 88 height 33
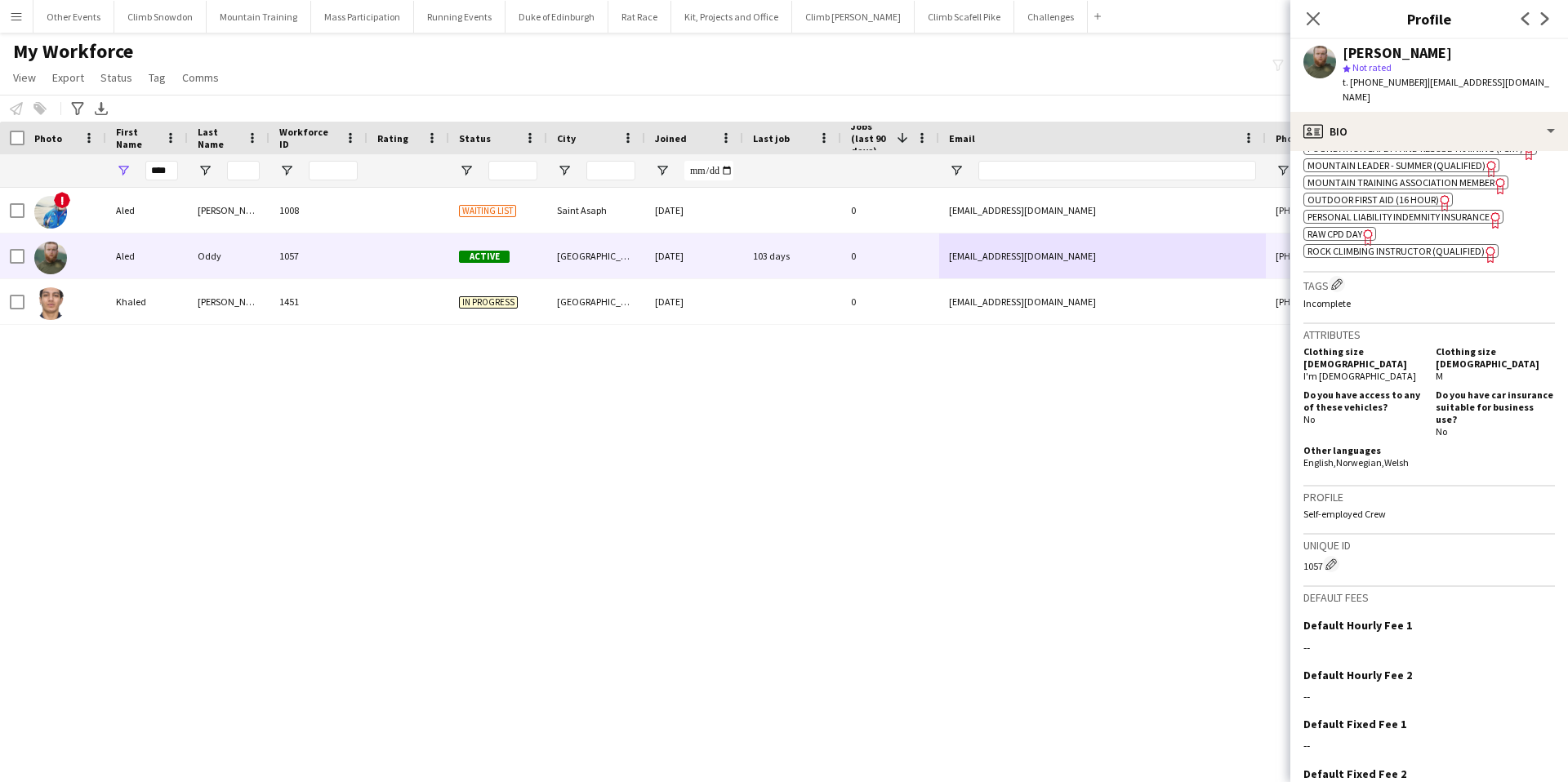
scroll to position [719, 0]
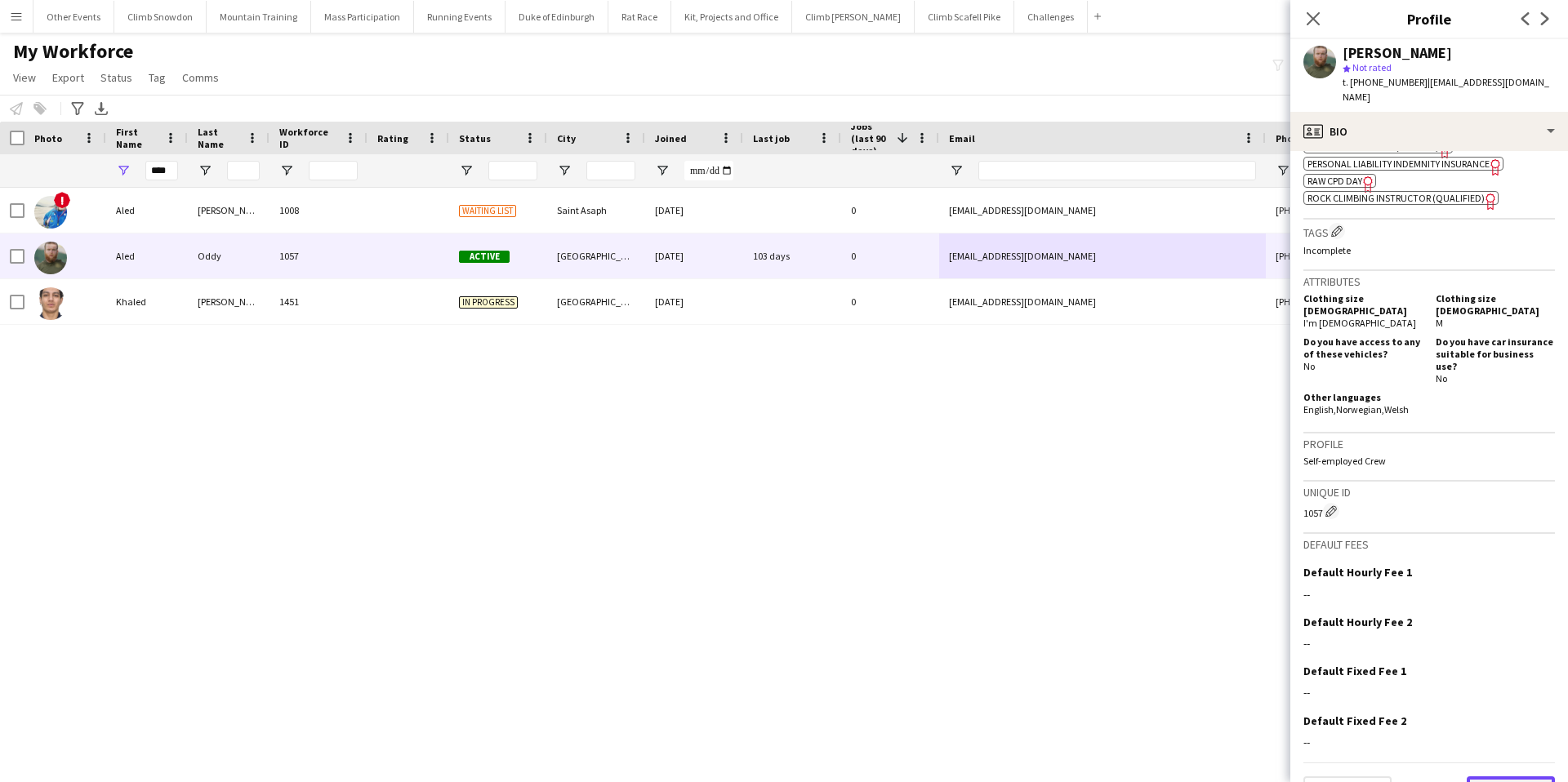
click at [1493, 777] on button "Next" at bounding box center [1511, 793] width 88 height 33
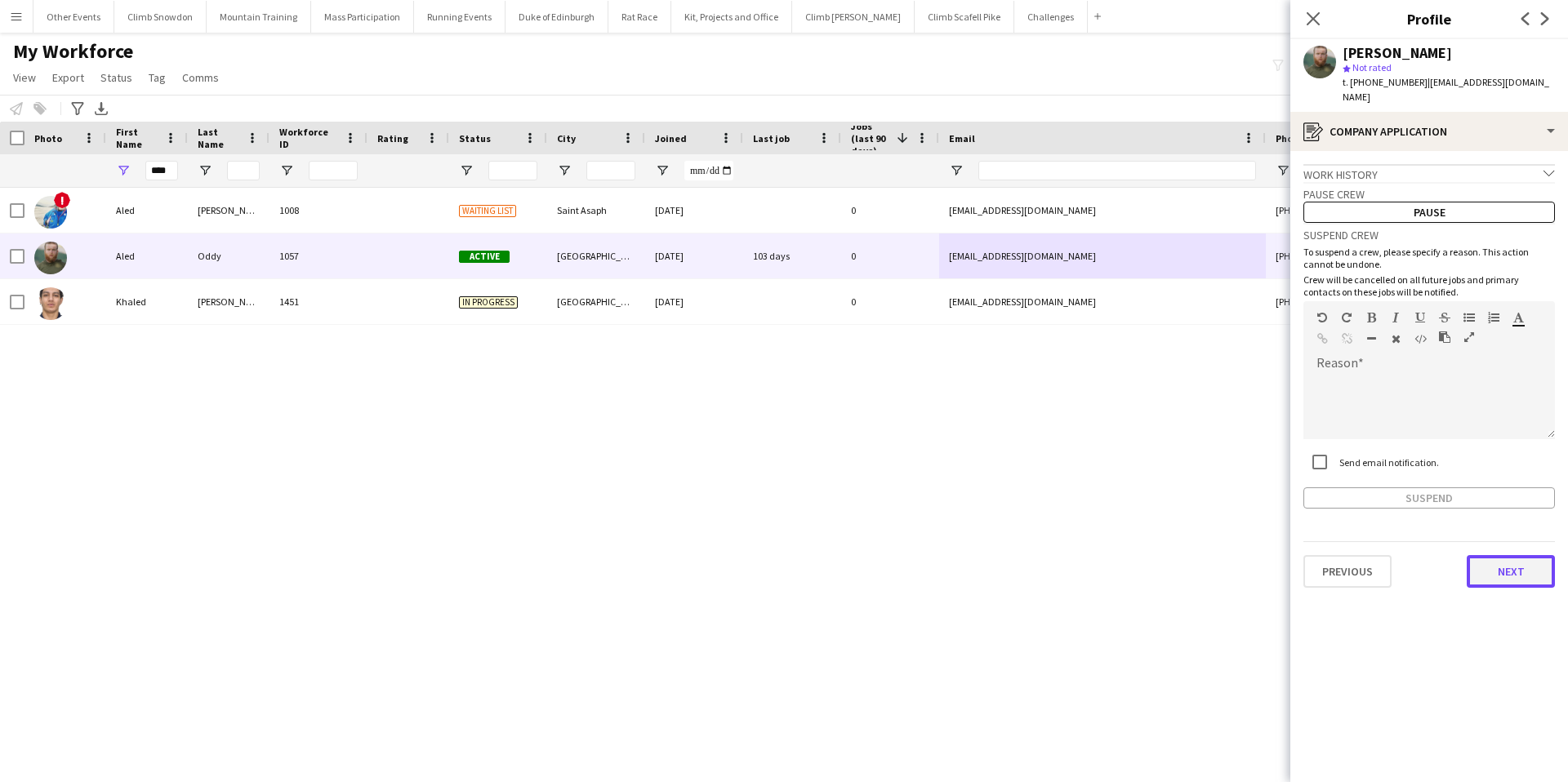
click at [1520, 563] on button "Next" at bounding box center [1511, 571] width 88 height 33
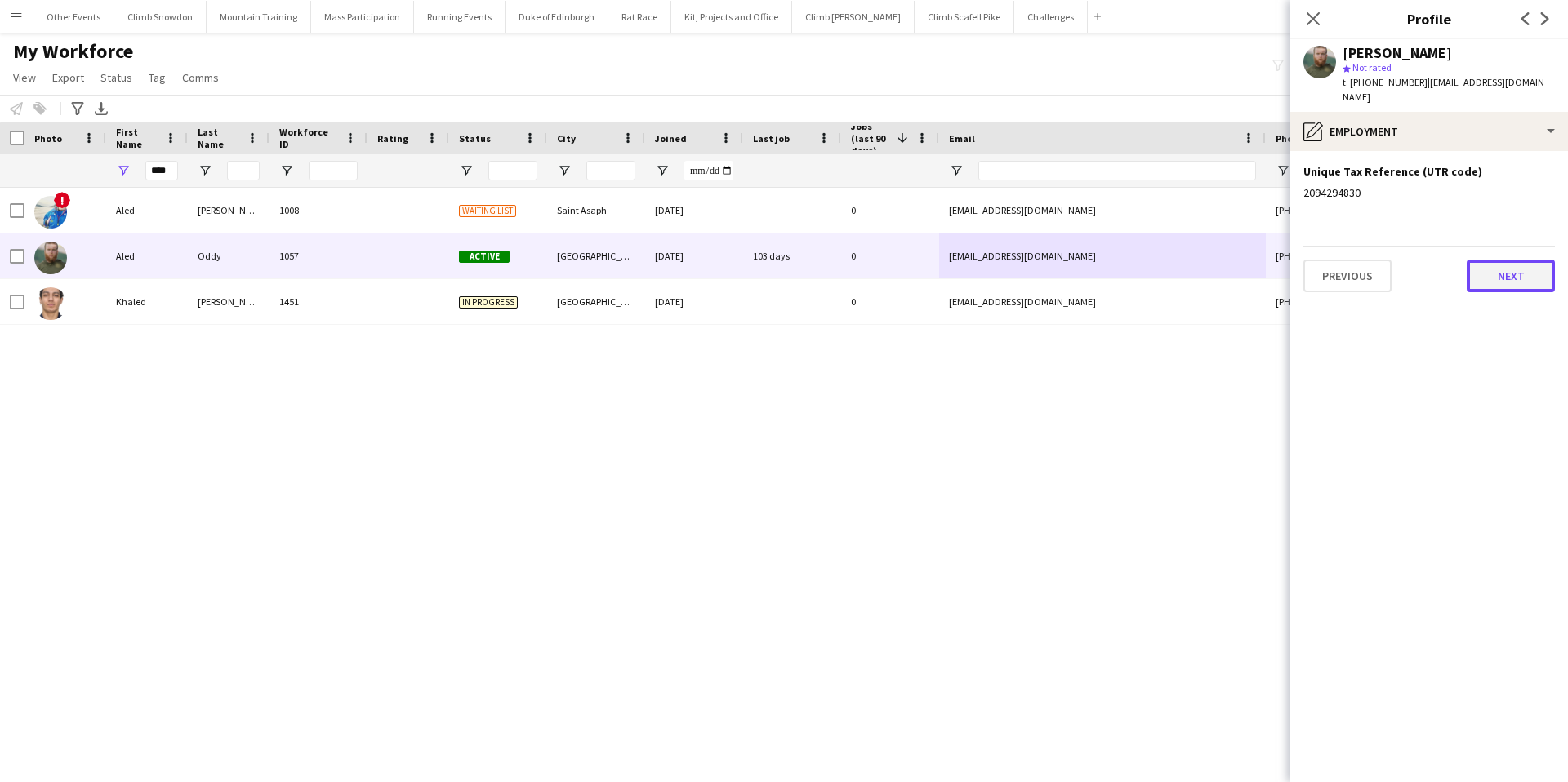
click at [1517, 260] on button "Next" at bounding box center [1511, 276] width 88 height 33
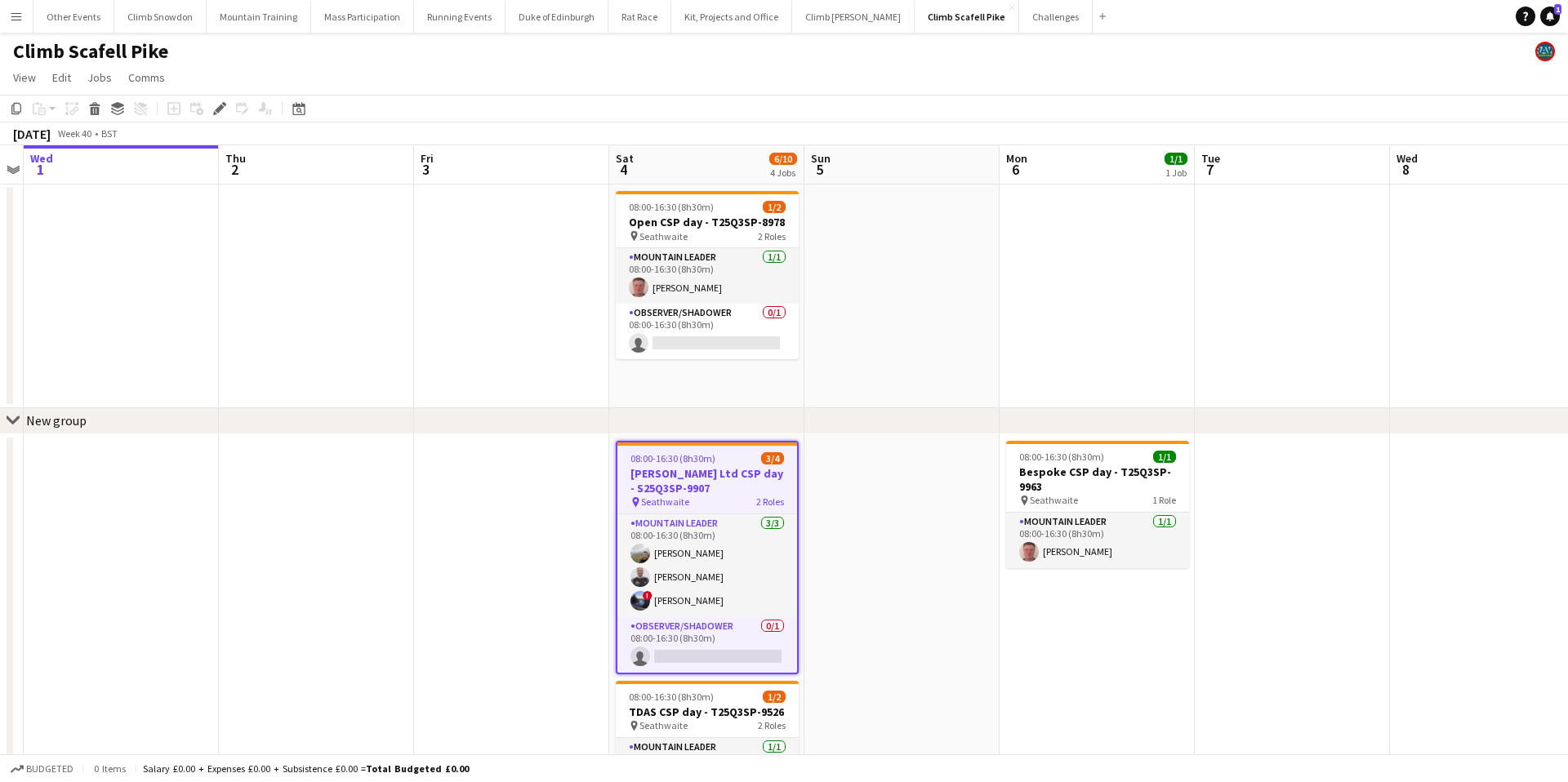
scroll to position [11, 0]
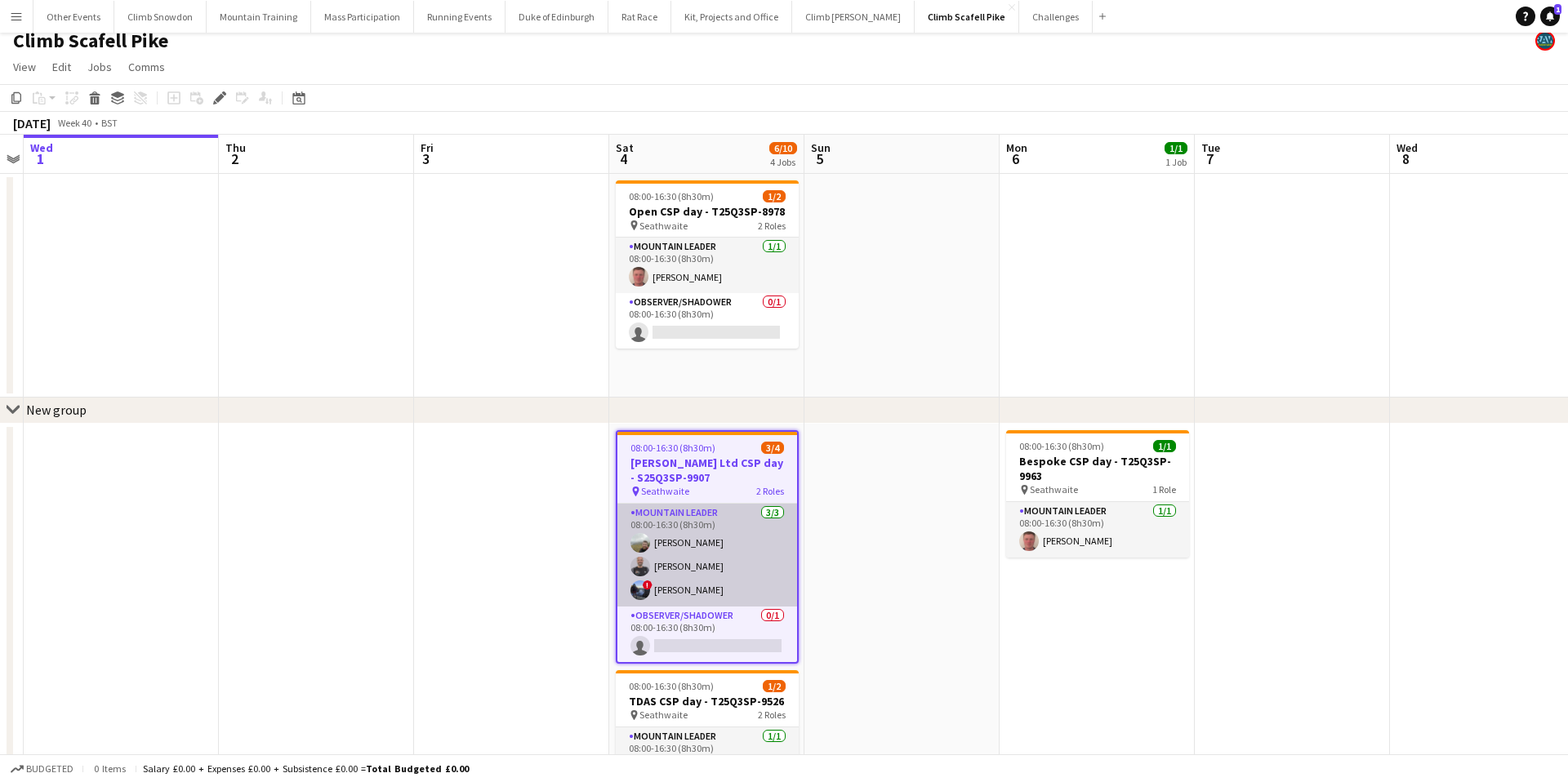
click at [644, 588] on app-user-avatar at bounding box center [640, 590] width 19 height 19
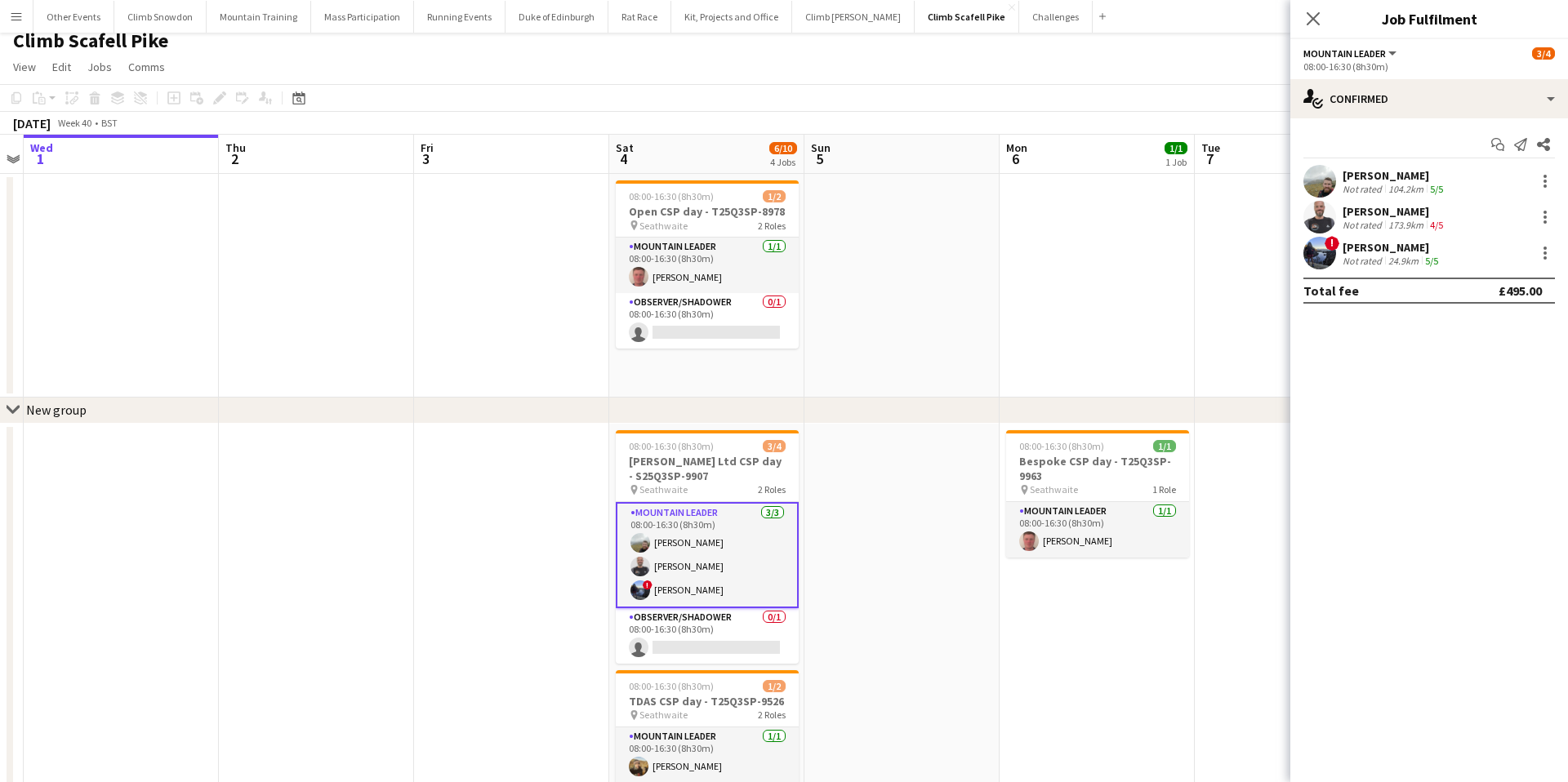
click at [1332, 247] on span "!" at bounding box center [1332, 243] width 15 height 15
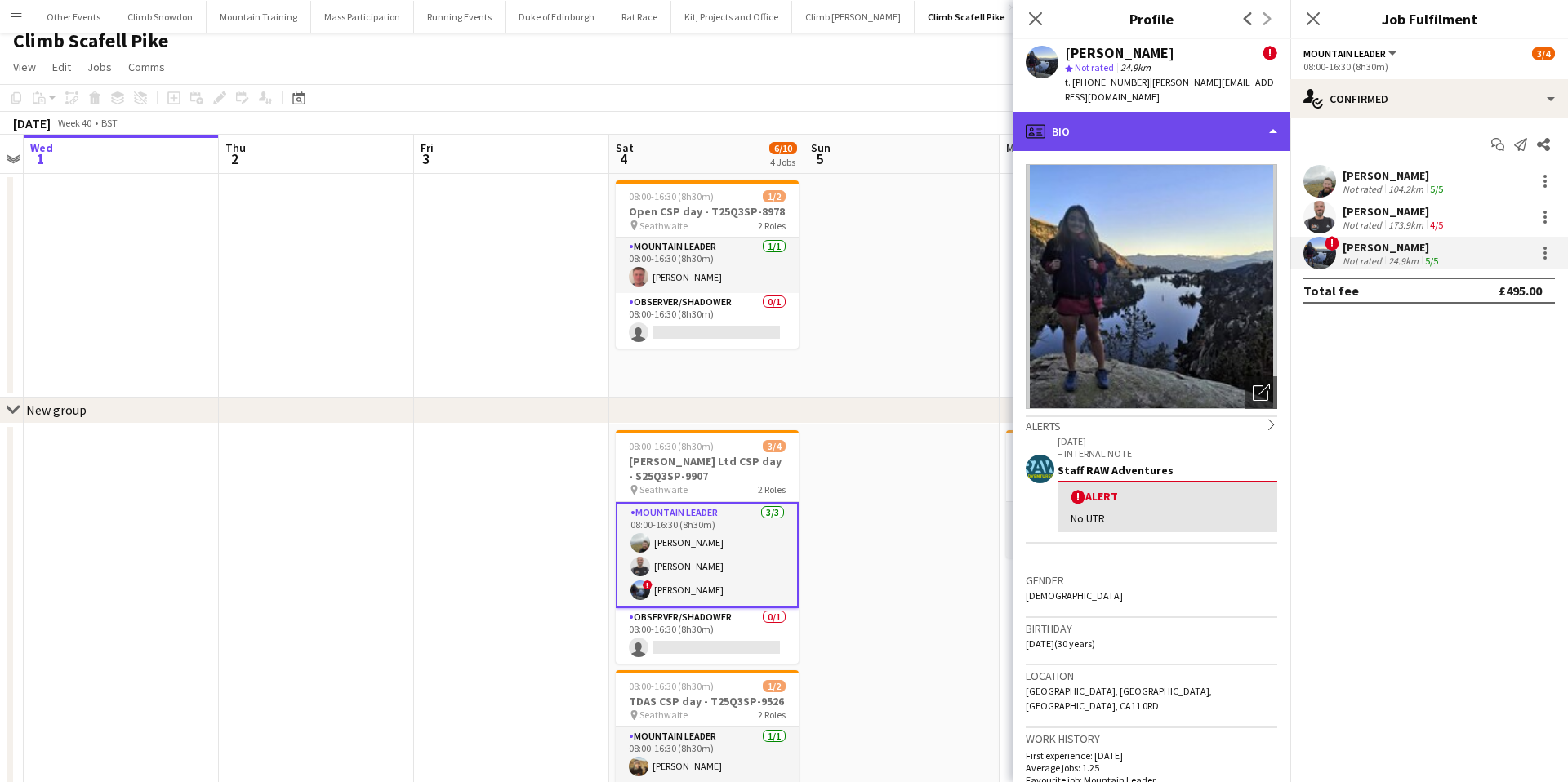
click at [1129, 117] on div "profile Bio" at bounding box center [1151, 131] width 277 height 39
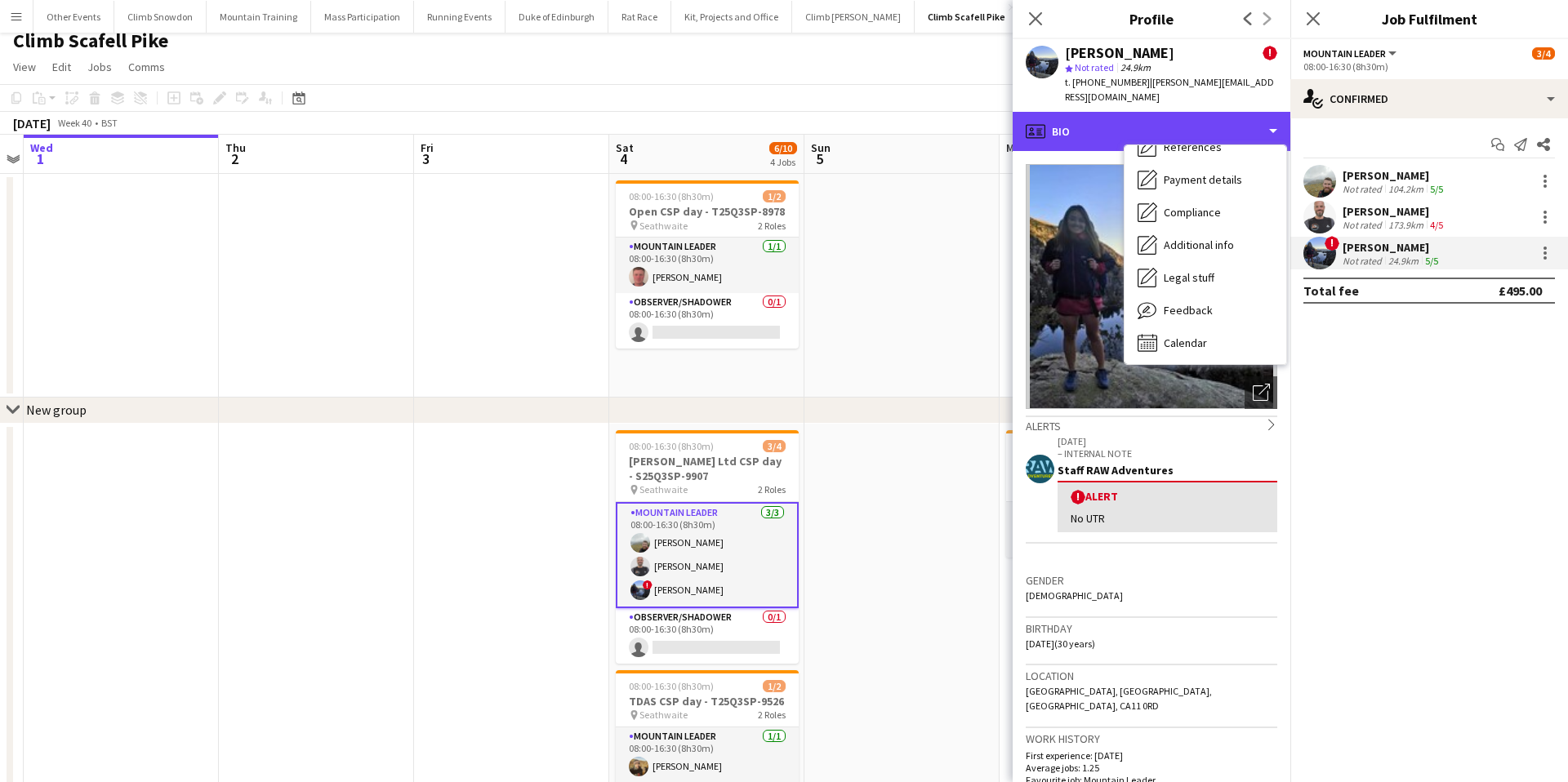
scroll to position [186, 0]
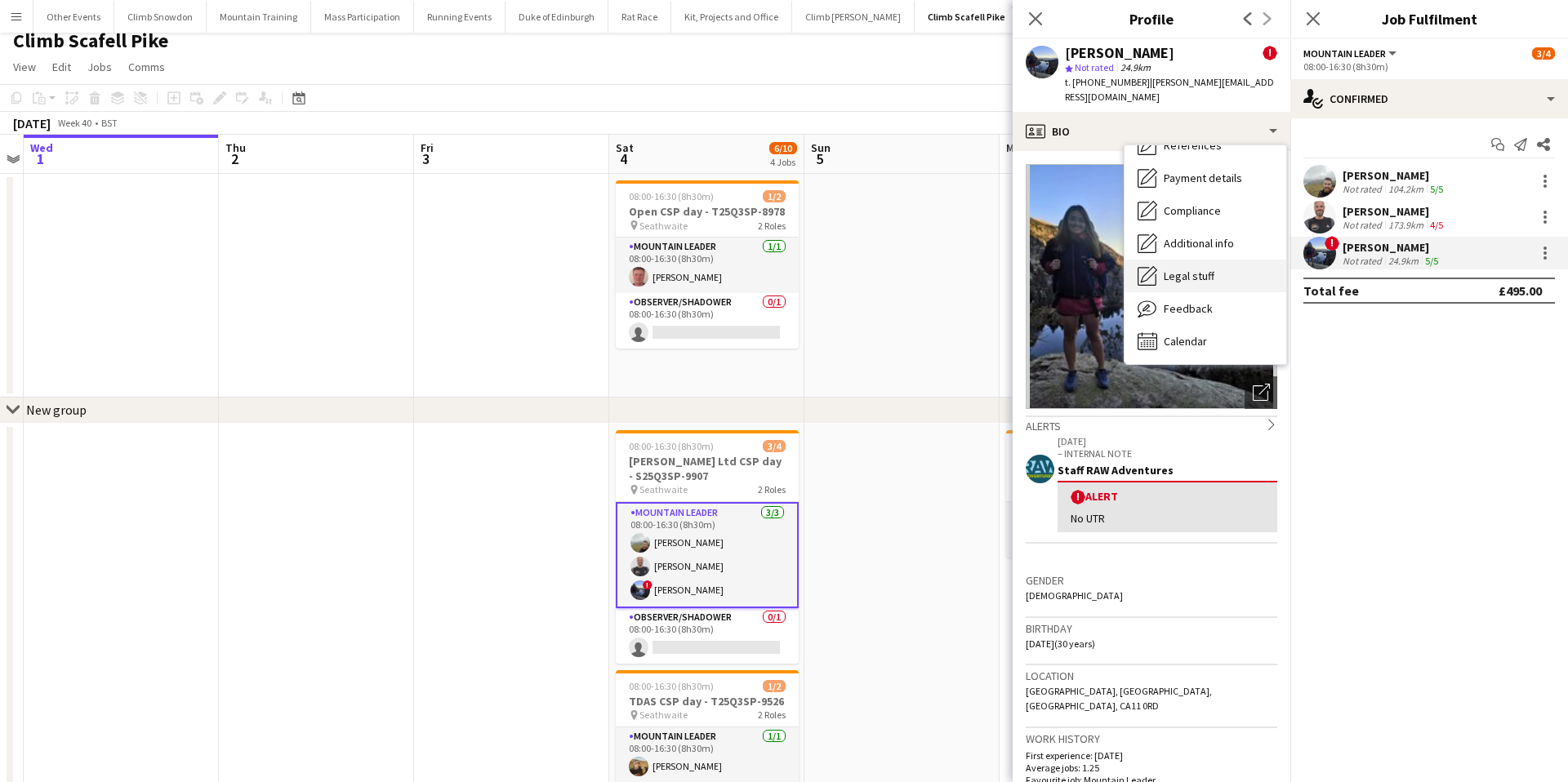
click at [1183, 269] on span "Legal stuff" at bounding box center [1188, 276] width 50 height 15
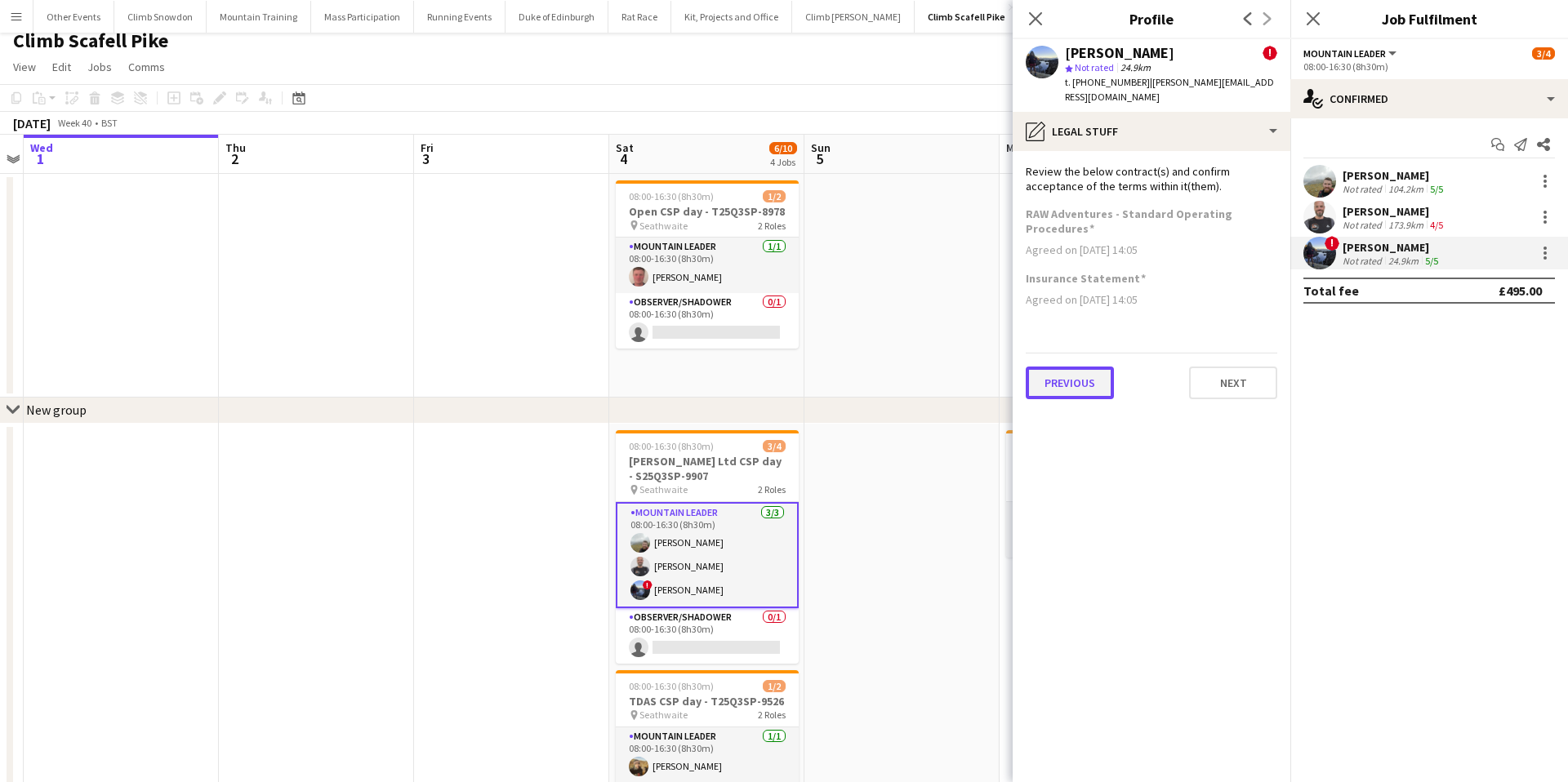
click at [1061, 383] on button "Previous" at bounding box center [1069, 382] width 88 height 33
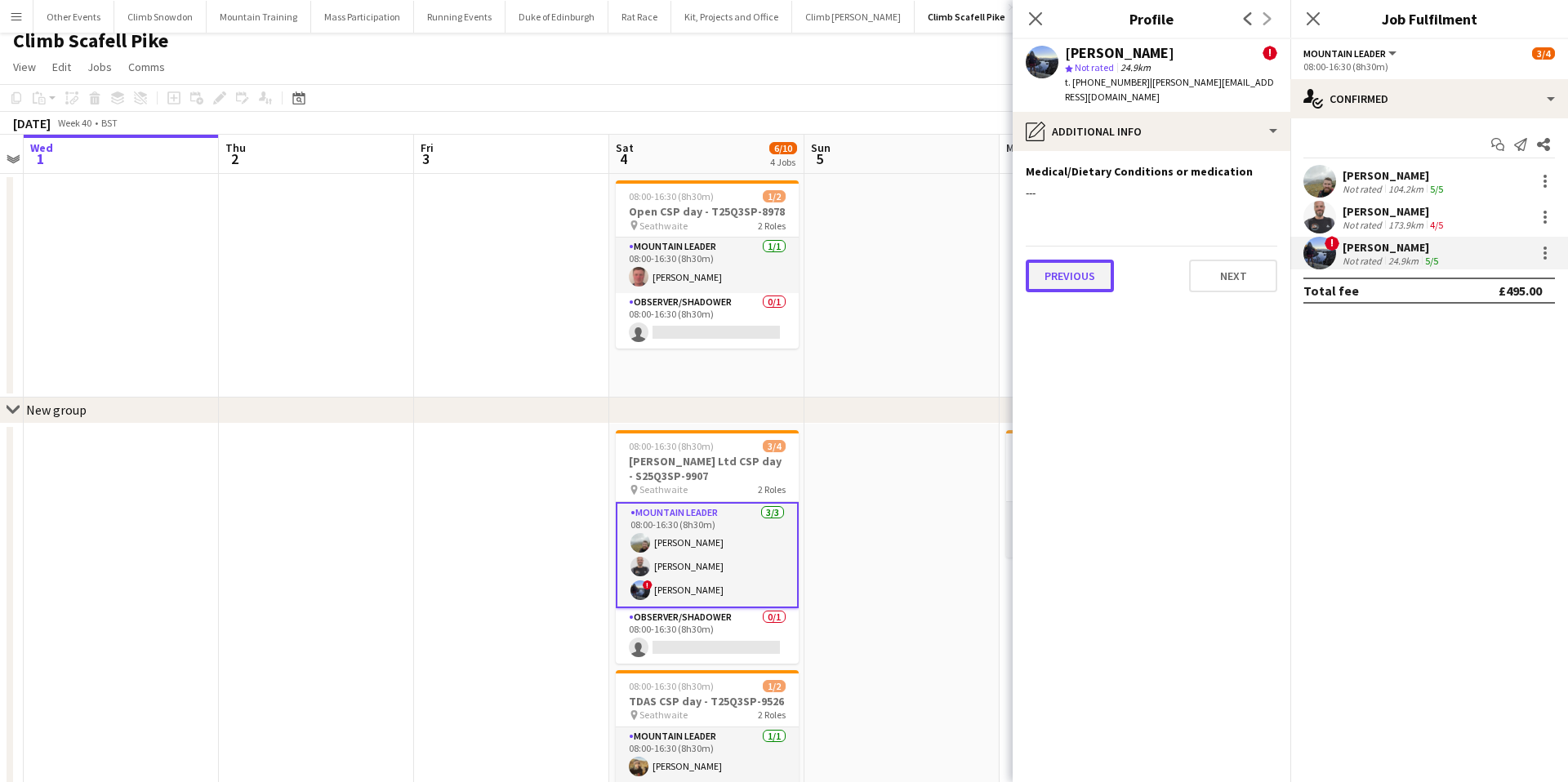
click at [1075, 262] on button "Previous" at bounding box center [1069, 276] width 88 height 33
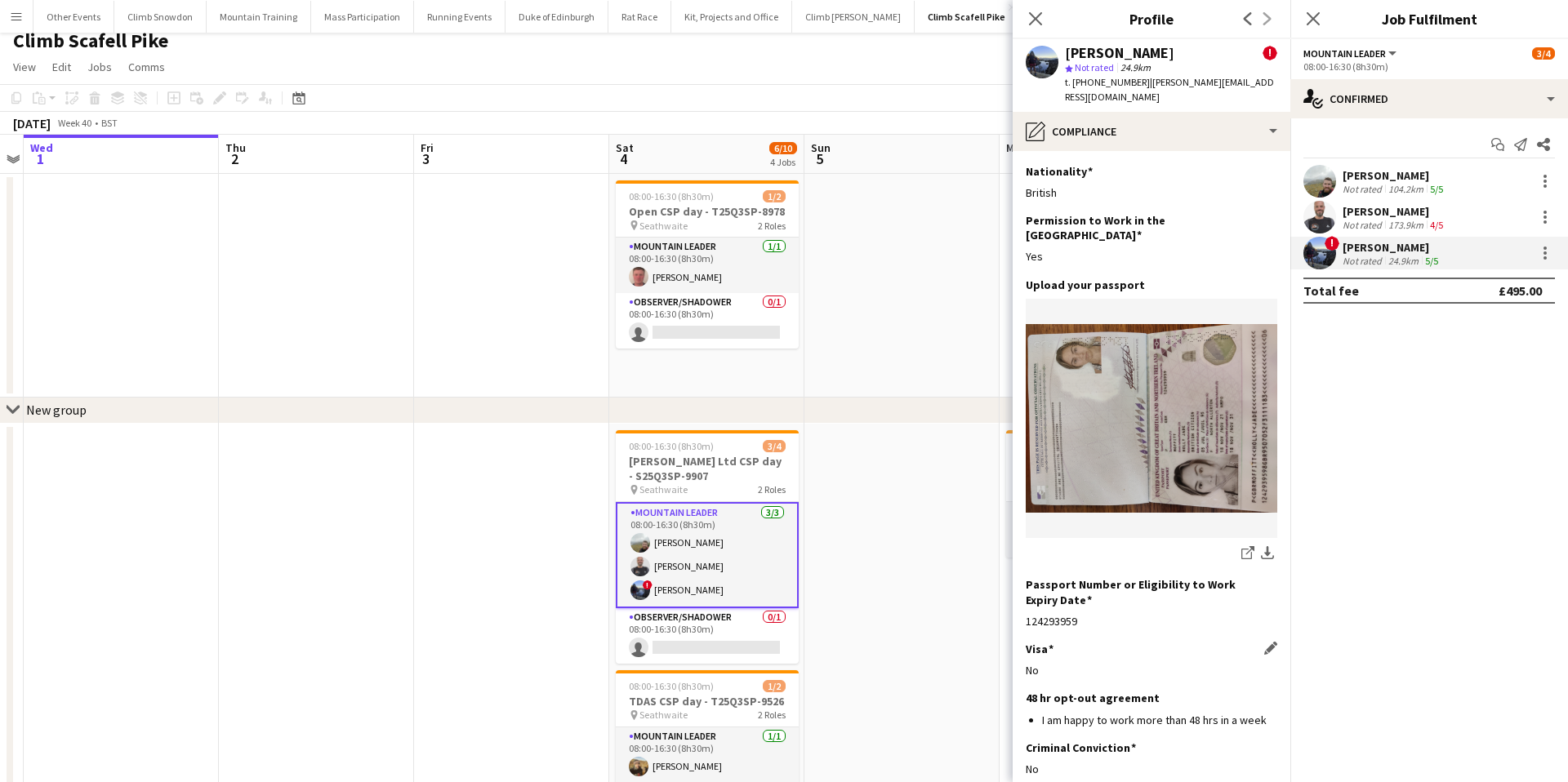
scroll to position [70, 0]
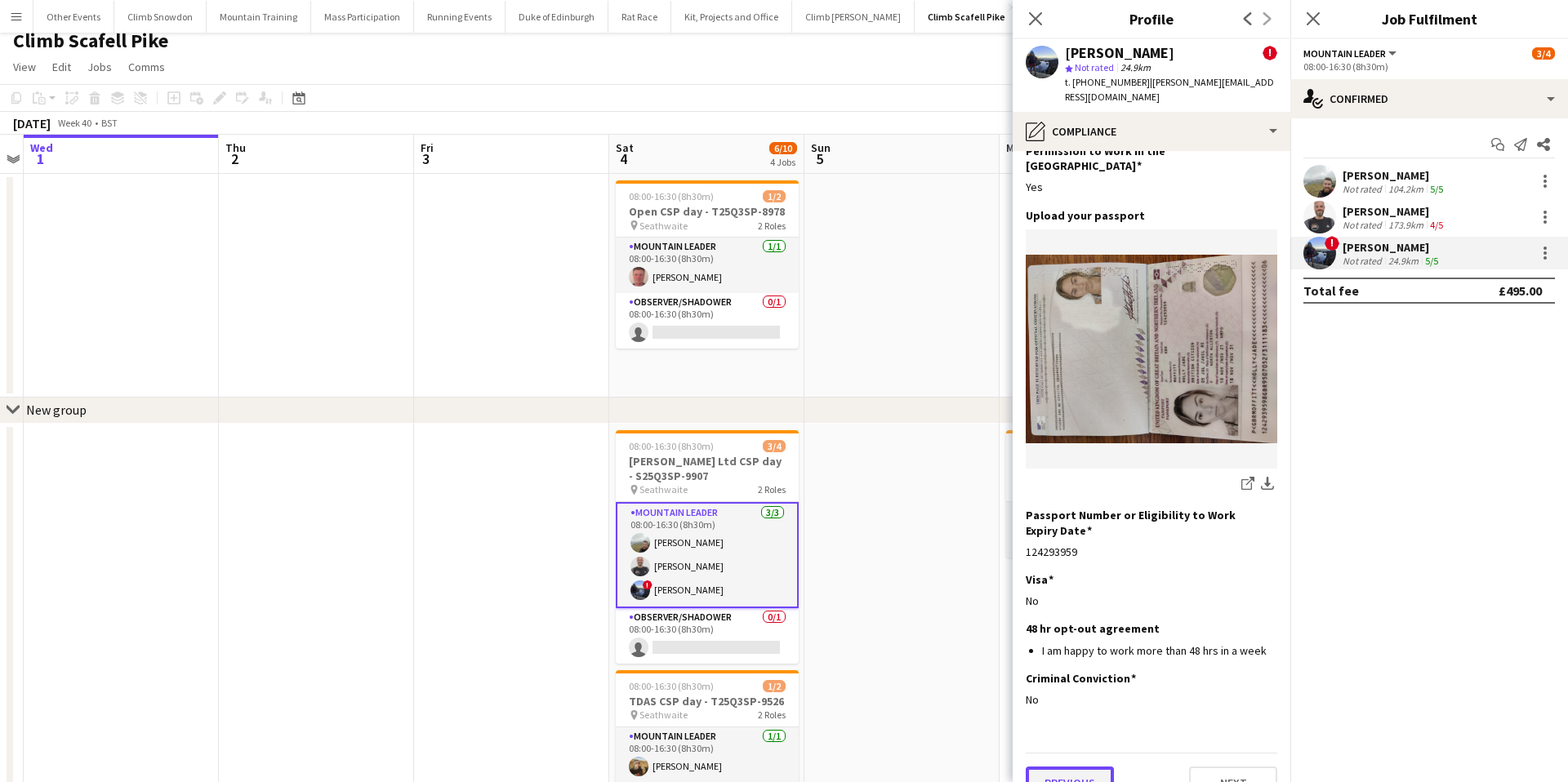
click at [1069, 767] on button "Previous" at bounding box center [1069, 783] width 88 height 33
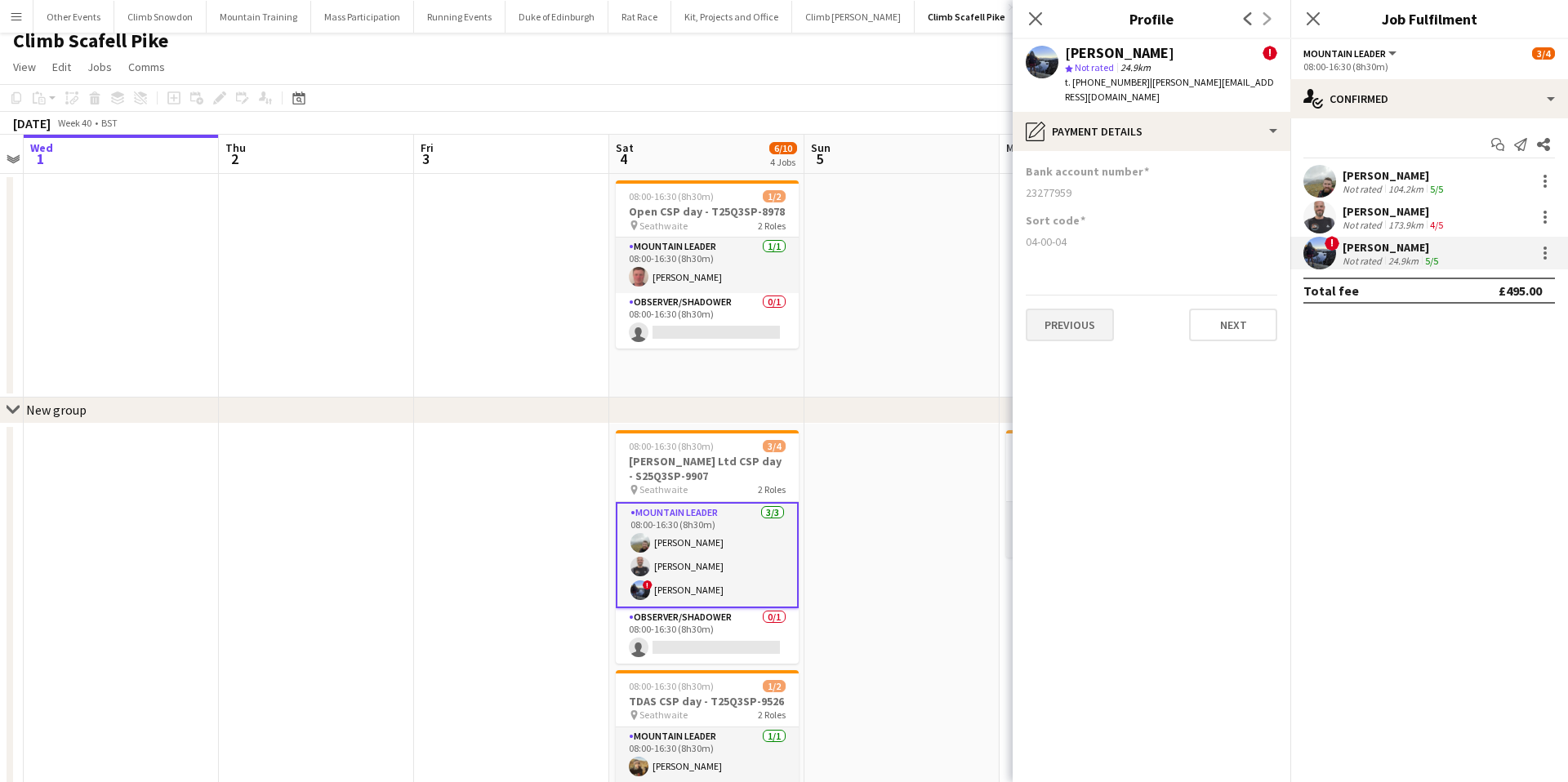
scroll to position [0, 0]
click at [1058, 318] on button "Previous" at bounding box center [1069, 324] width 88 height 33
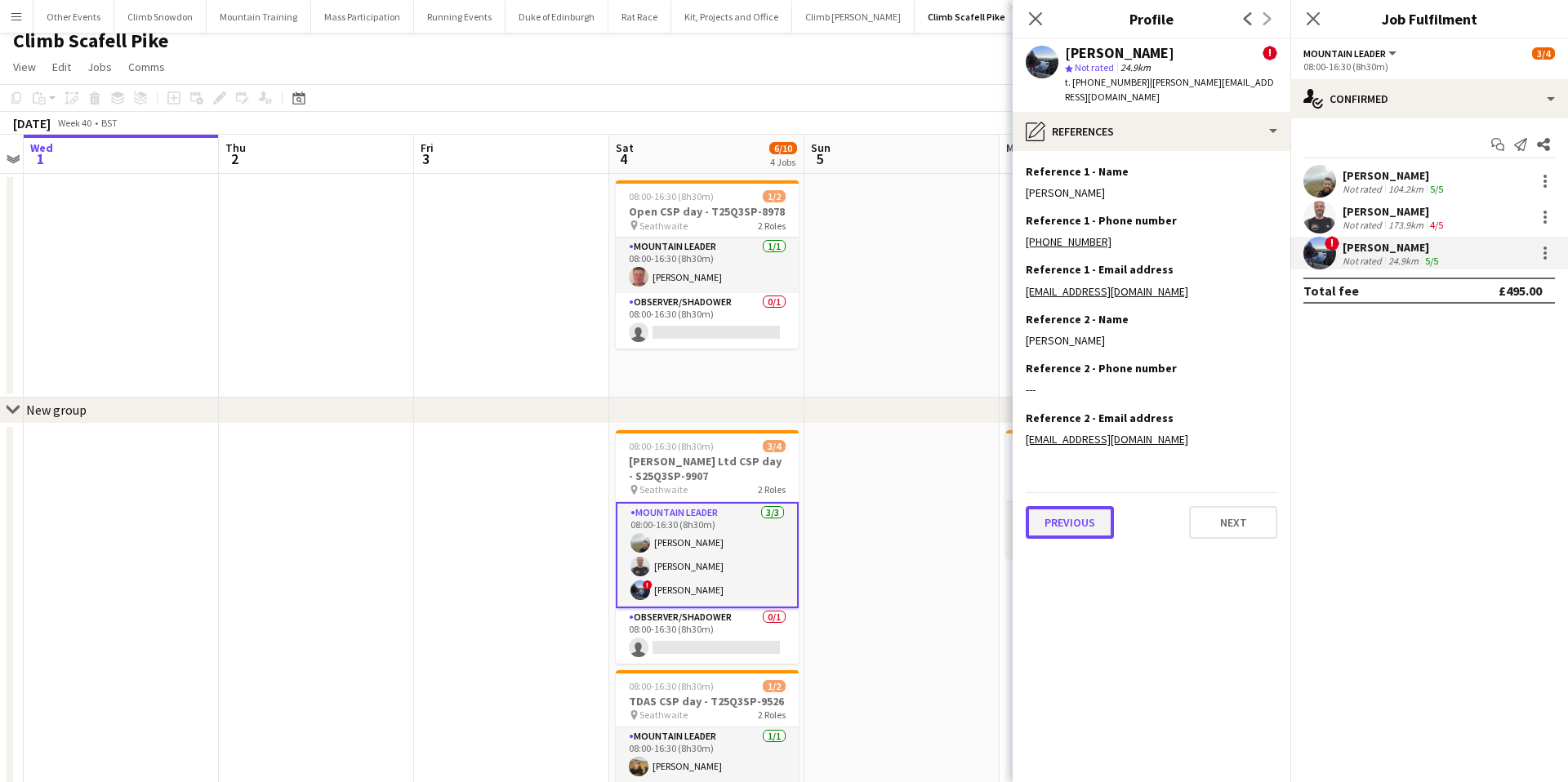
click at [1066, 506] on button "Previous" at bounding box center [1069, 522] width 88 height 33
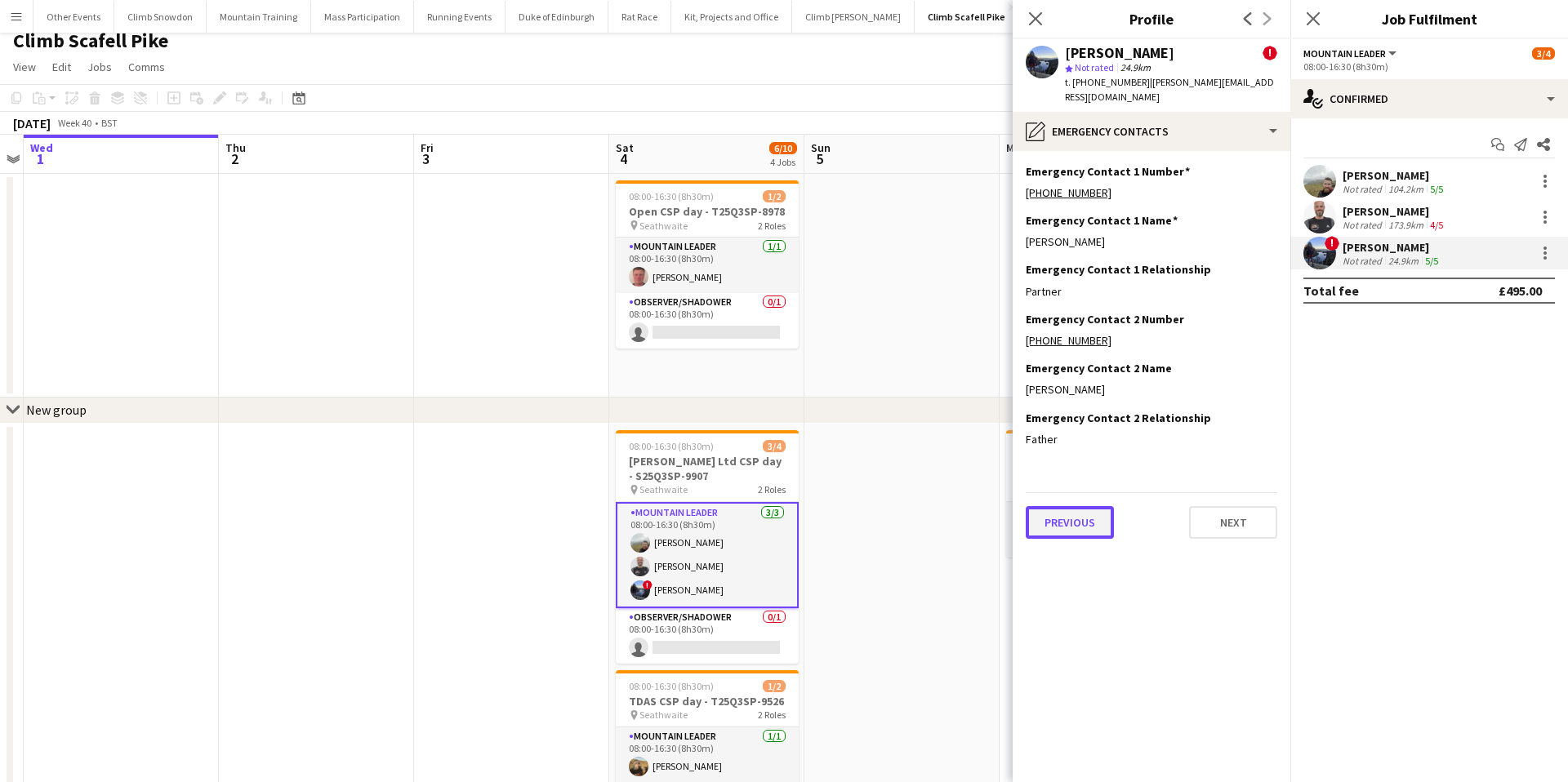
click at [1067, 507] on button "Previous" at bounding box center [1069, 522] width 88 height 33
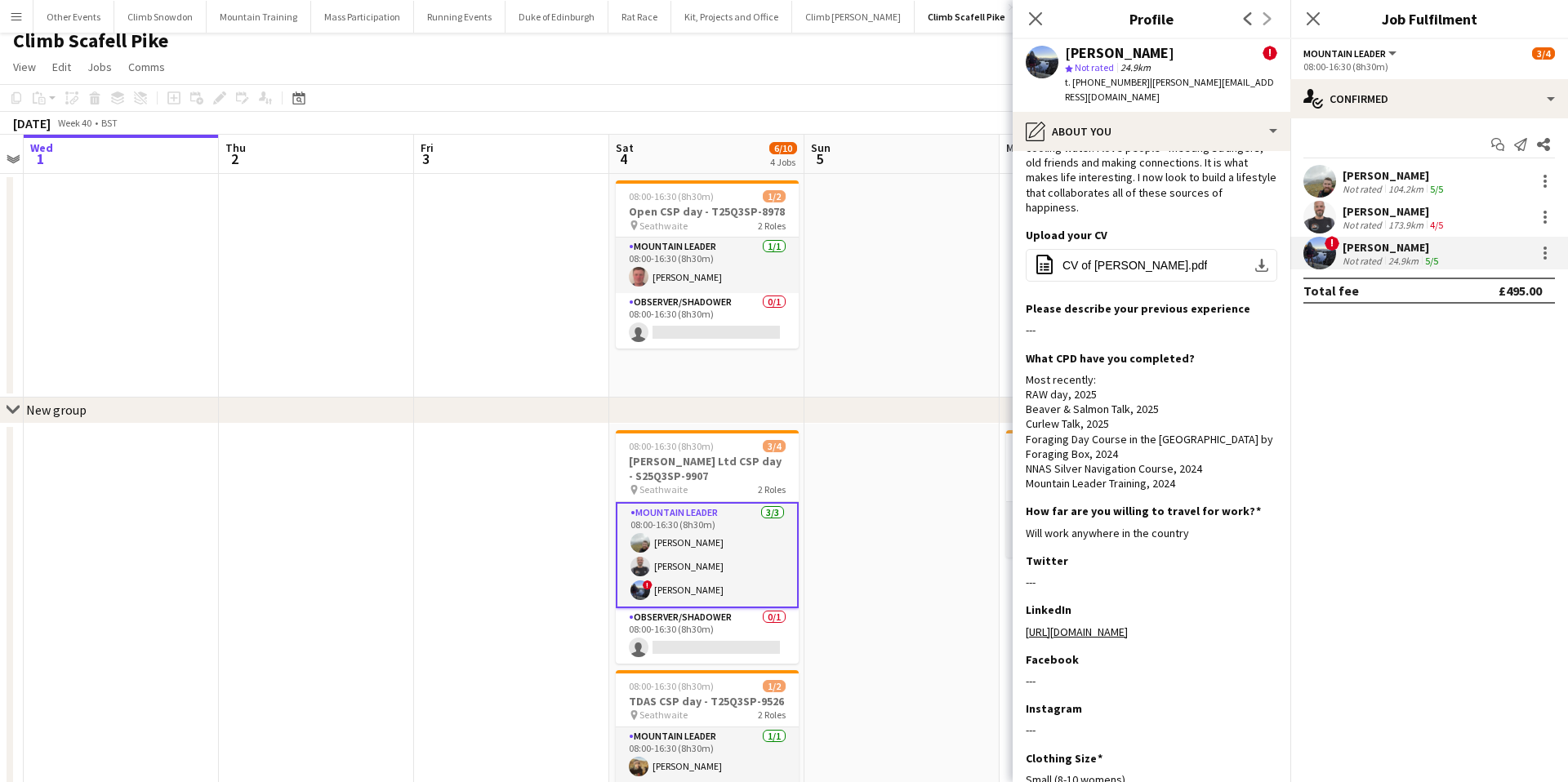
scroll to position [214, 0]
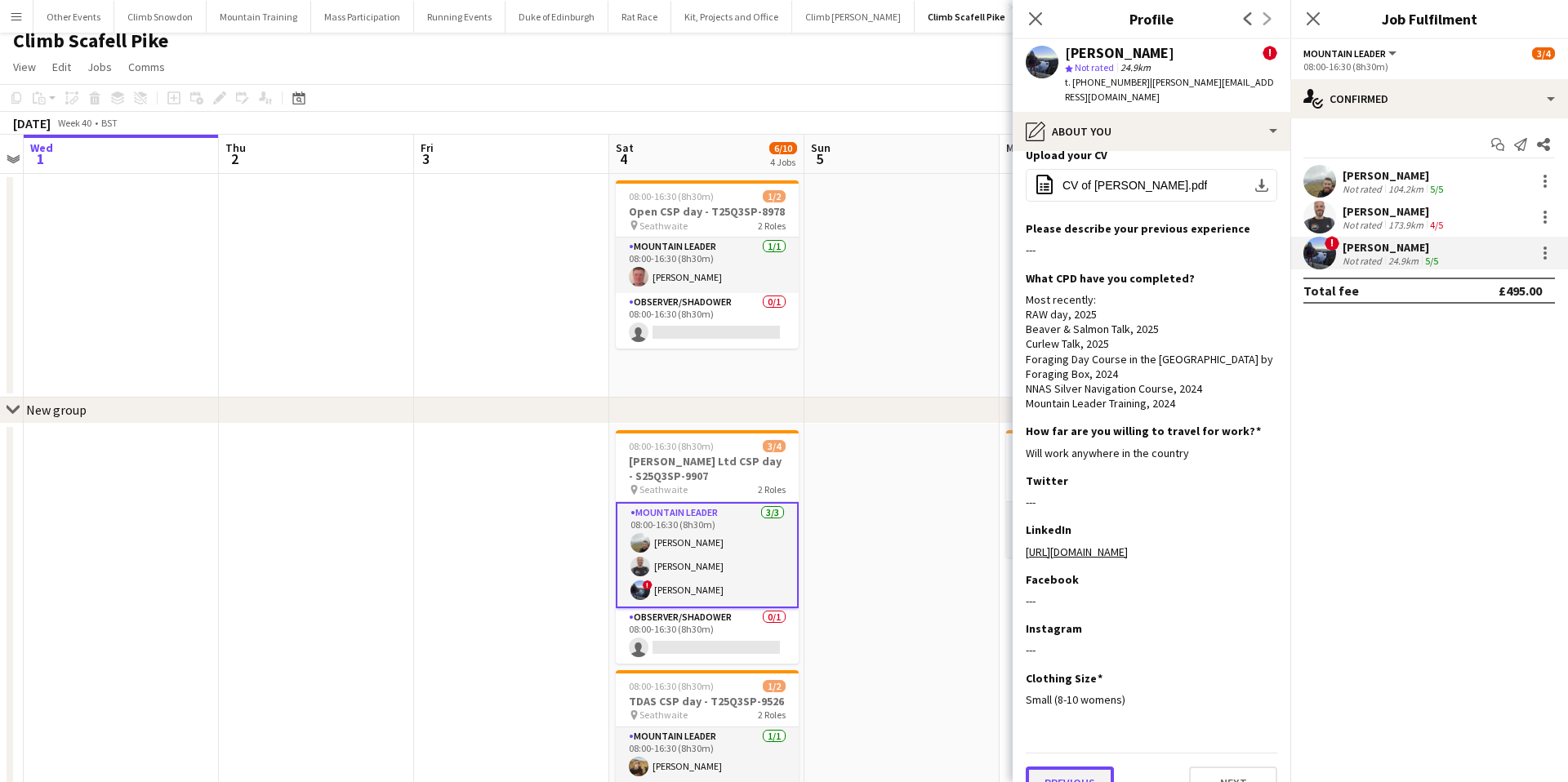
click at [1069, 767] on button "Previous" at bounding box center [1069, 783] width 88 height 33
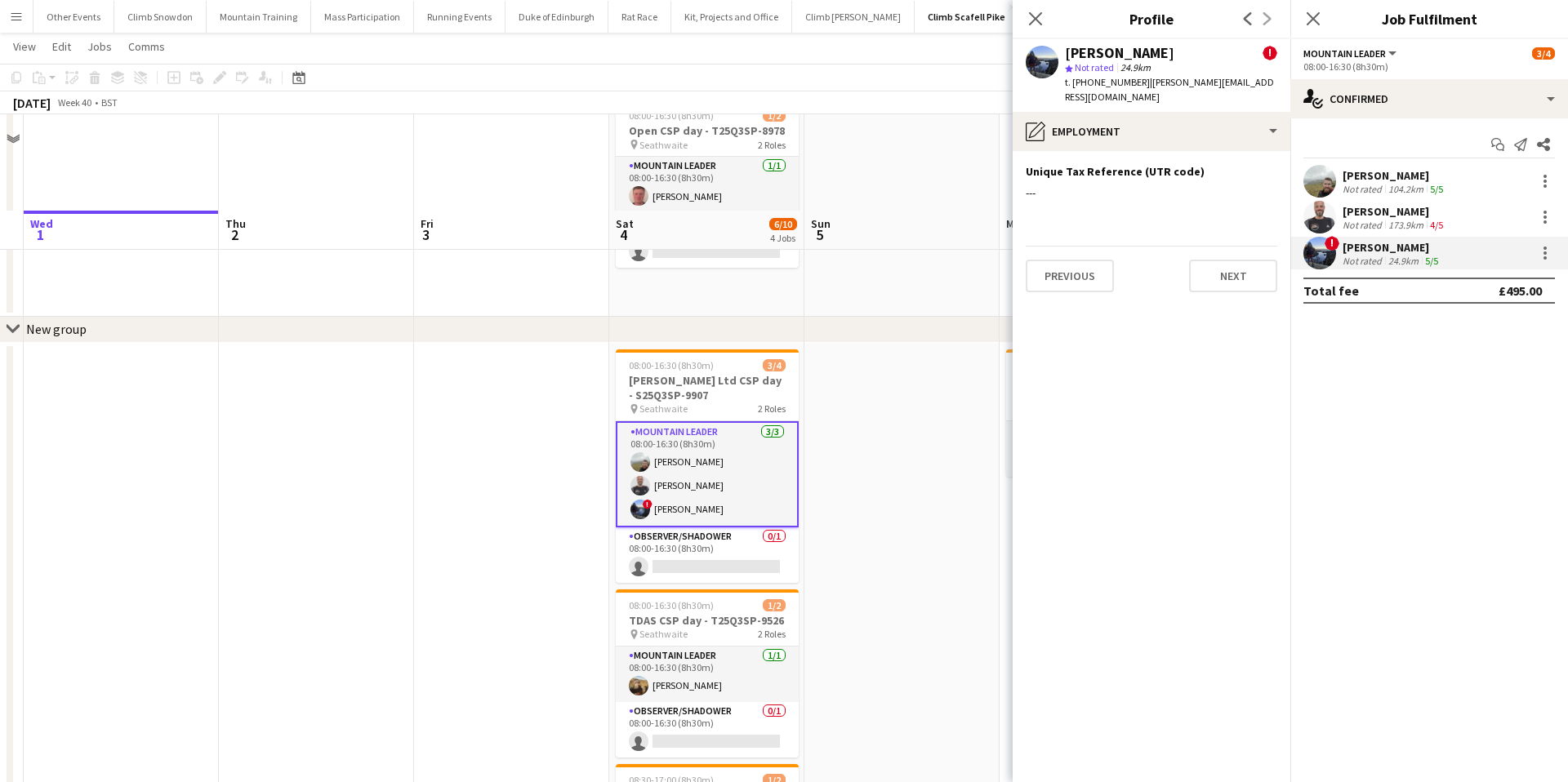
scroll to position [0, 0]
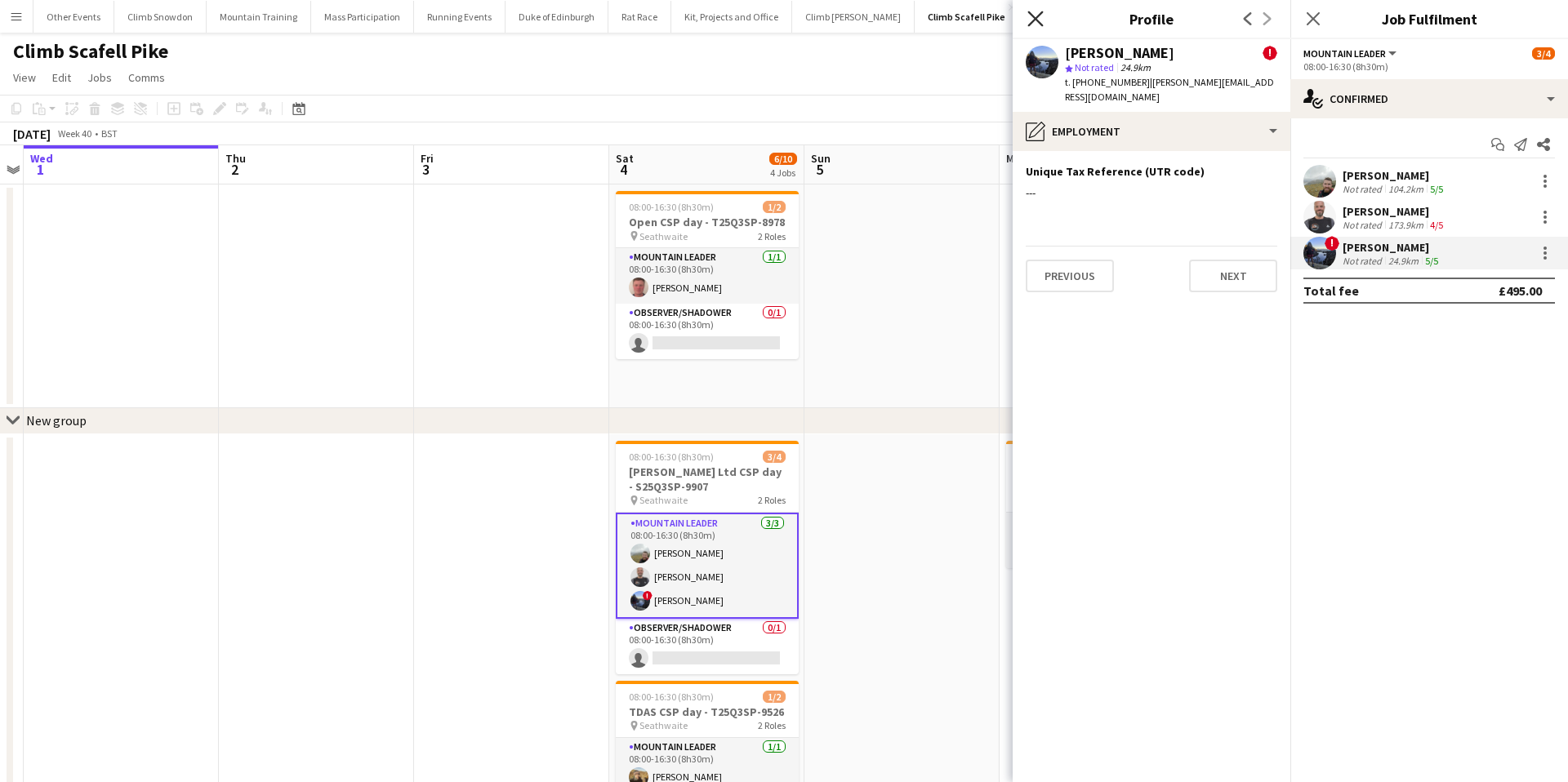
click at [1036, 17] on icon at bounding box center [1035, 18] width 16 height 16
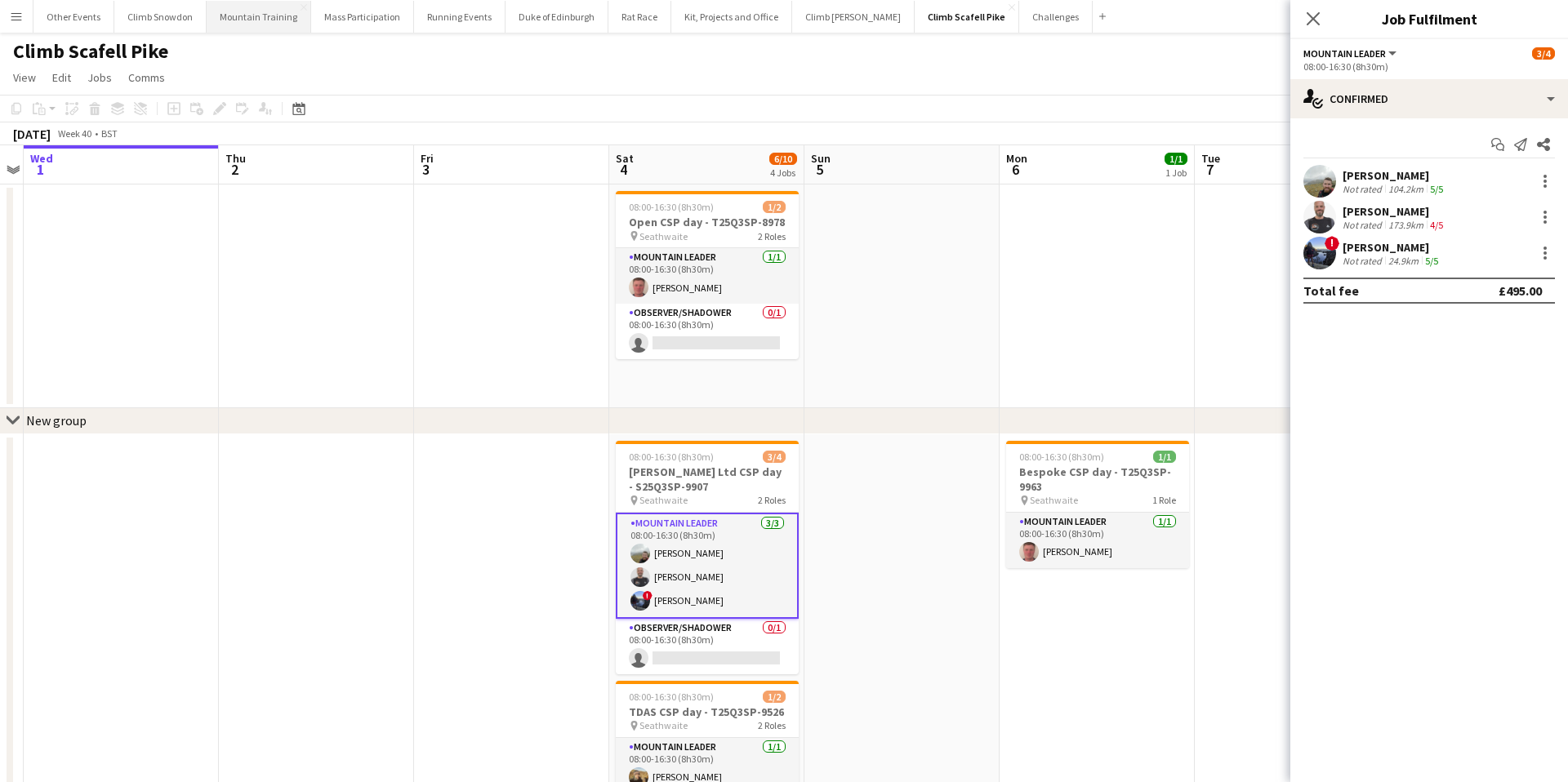
scroll to position [0, 562]
